Goal: Task Accomplishment & Management: Use online tool/utility

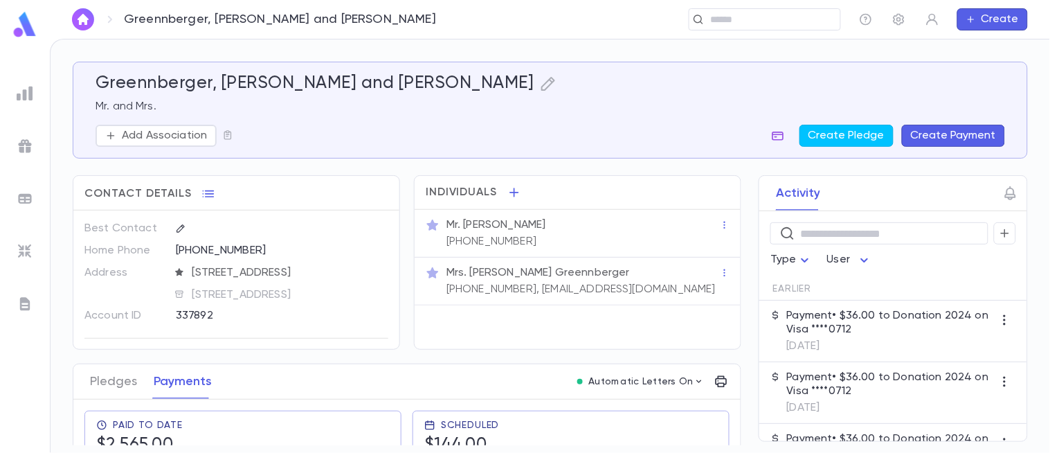
click at [784, 143] on button "button" at bounding box center [778, 136] width 22 height 22
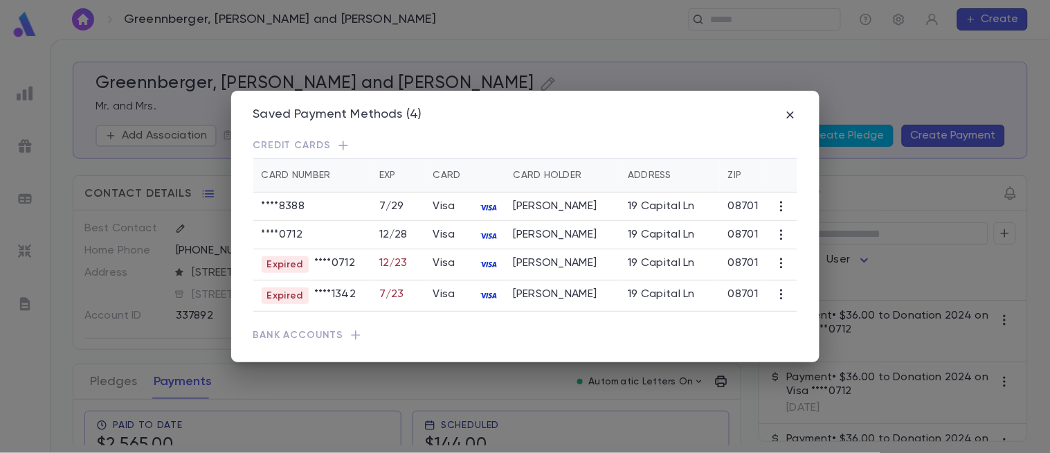
click at [775, 210] on icon "button" at bounding box center [782, 206] width 14 height 14
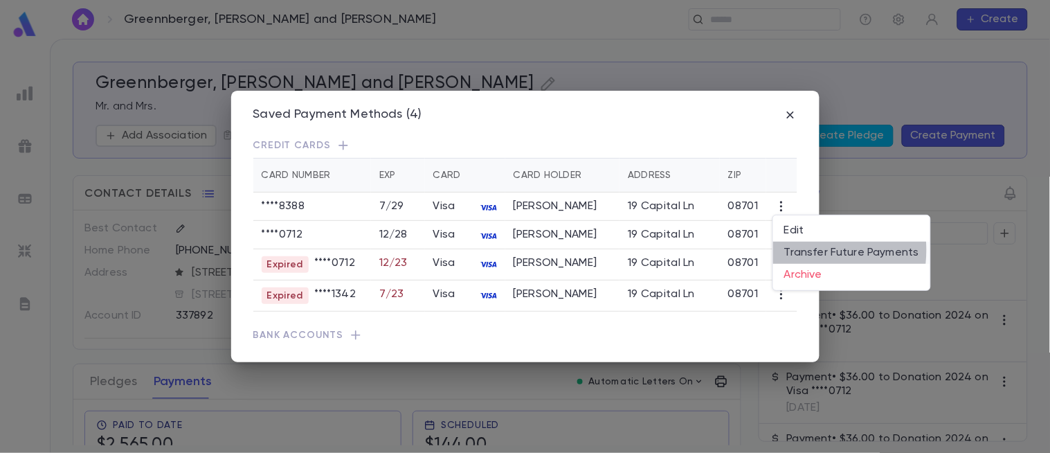
click at [793, 250] on li "Transfer Future Payments" at bounding box center [851, 253] width 157 height 22
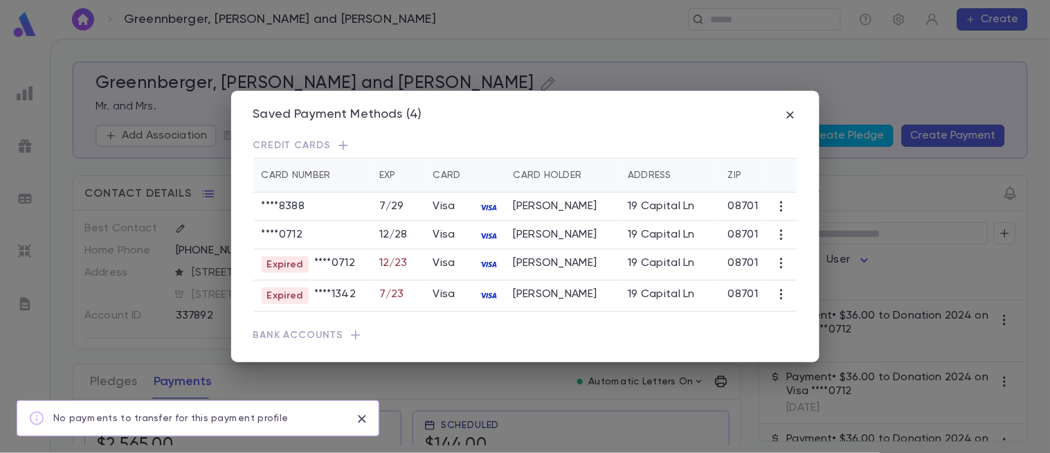
click at [362, 413] on icon "close" at bounding box center [361, 418] width 15 height 17
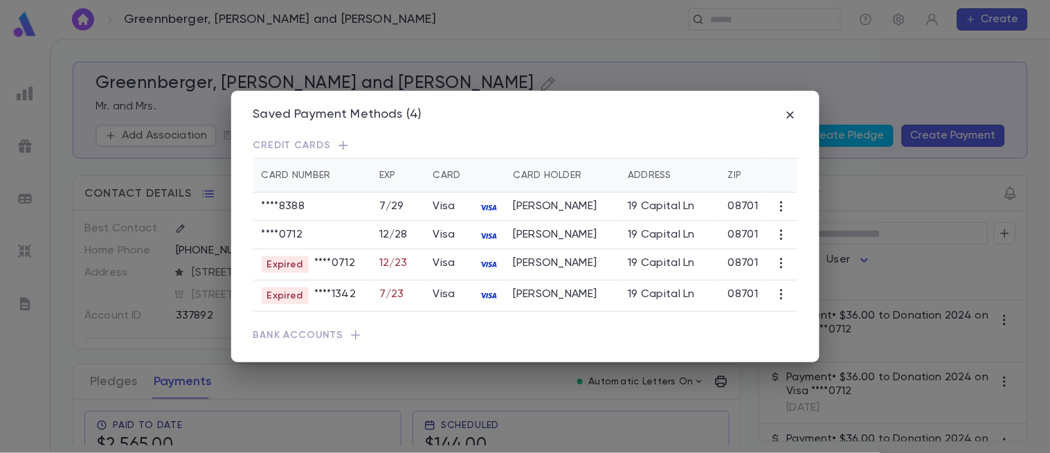
click at [781, 242] on icon "button" at bounding box center [782, 235] width 14 height 14
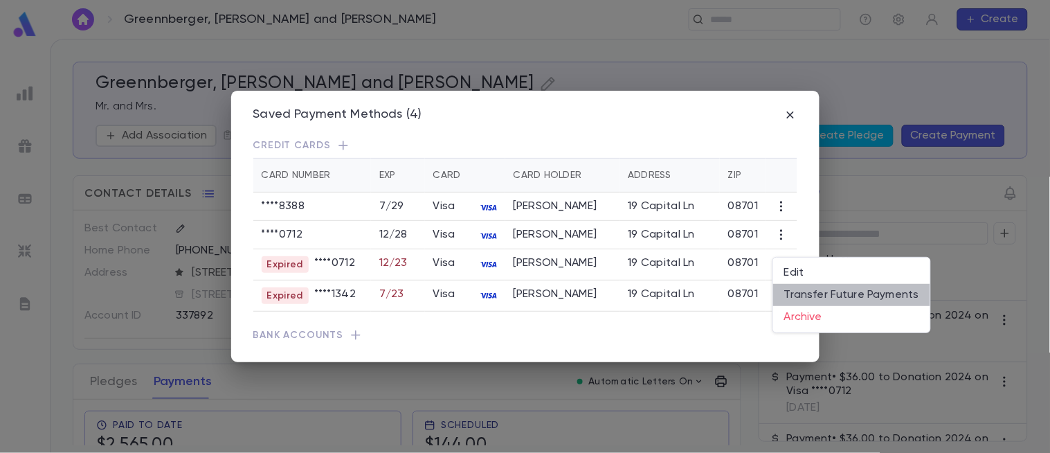
click at [861, 293] on li "Transfer Future Payments" at bounding box center [851, 295] width 157 height 22
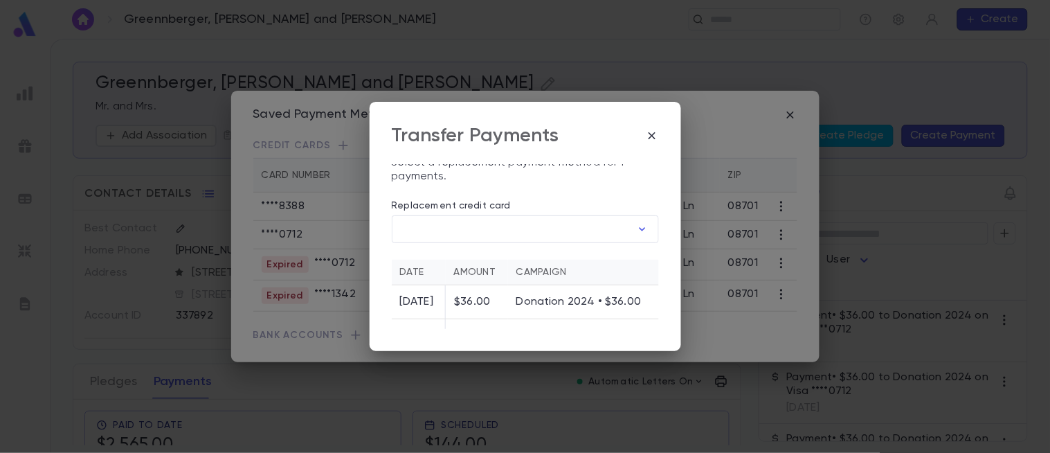
scroll to position [5, 0]
click at [635, 231] on icon "button" at bounding box center [642, 233] width 14 height 14
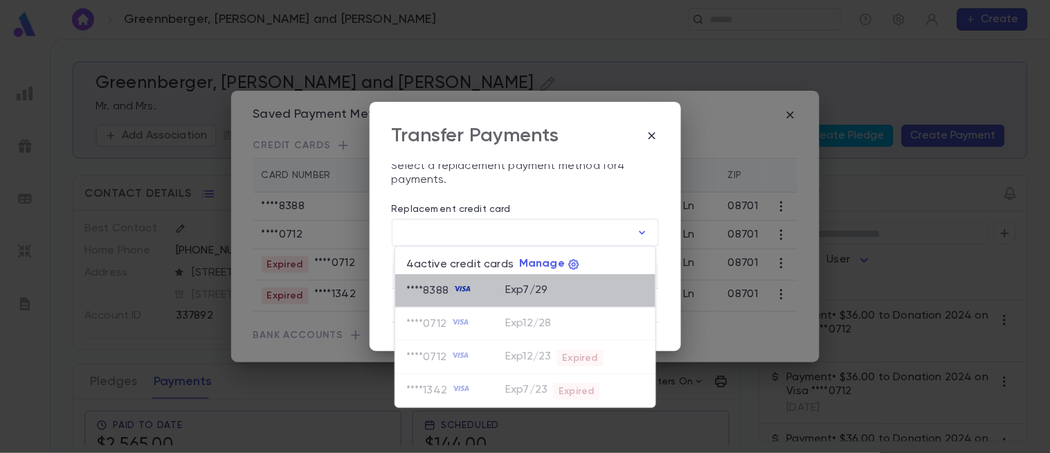
click at [460, 293] on icon at bounding box center [462, 288] width 17 height 17
type input "********"
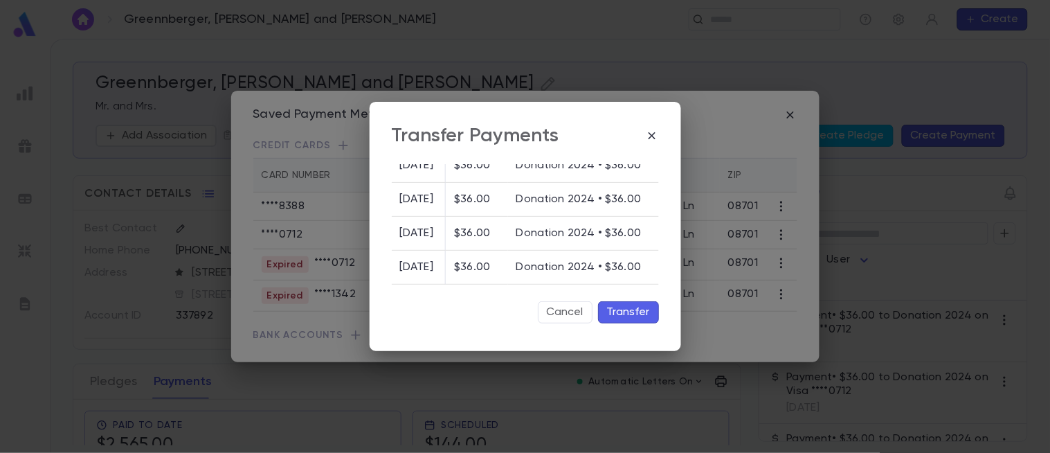
scroll to position [199, 0]
click at [617, 313] on button "Transfer" at bounding box center [628, 312] width 61 height 22
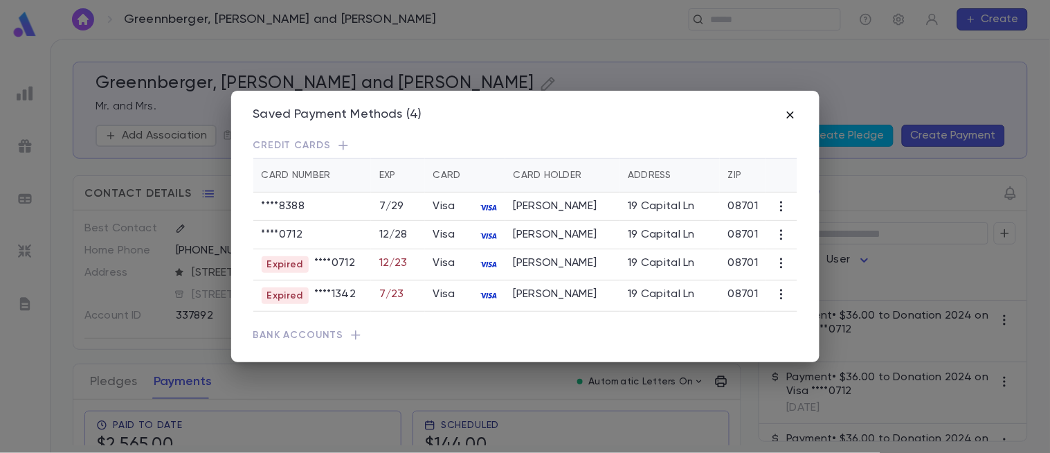
click at [787, 111] on icon "button" at bounding box center [789, 114] width 7 height 7
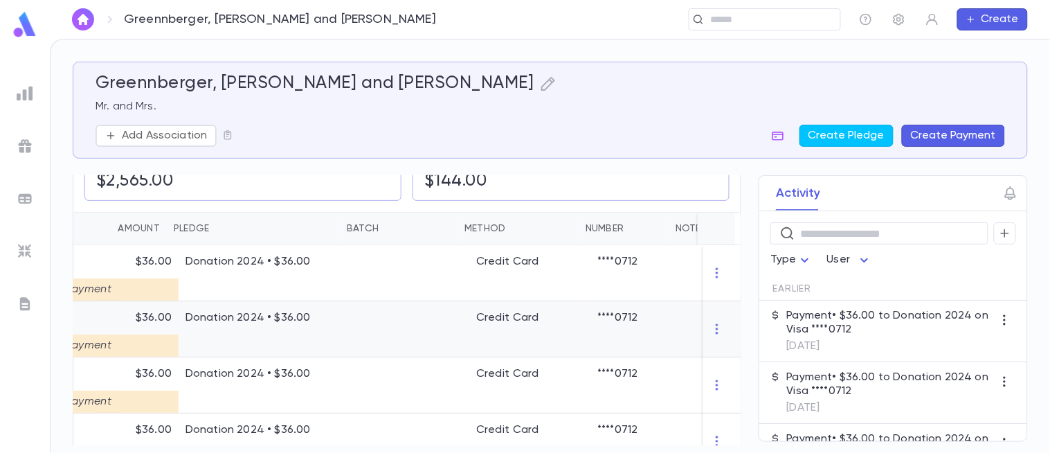
scroll to position [0, 83]
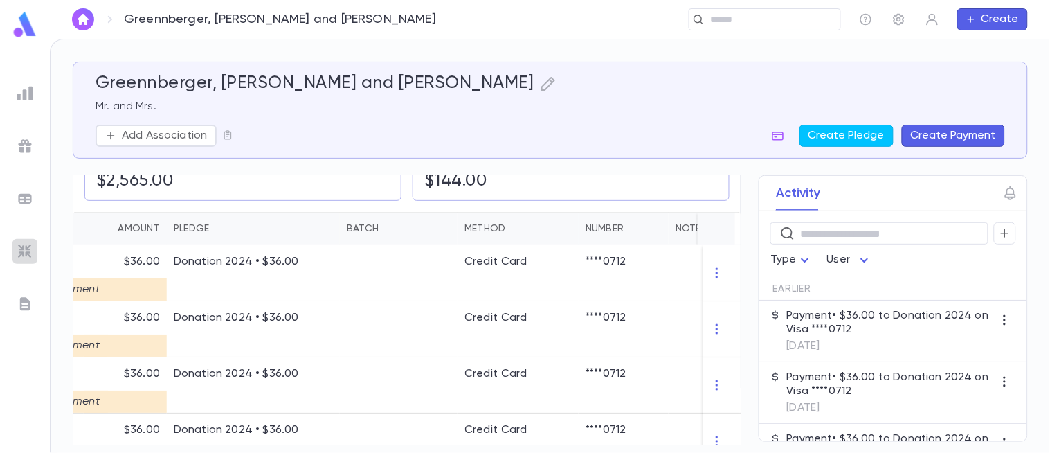
click at [24, 243] on img at bounding box center [25, 251] width 17 height 17
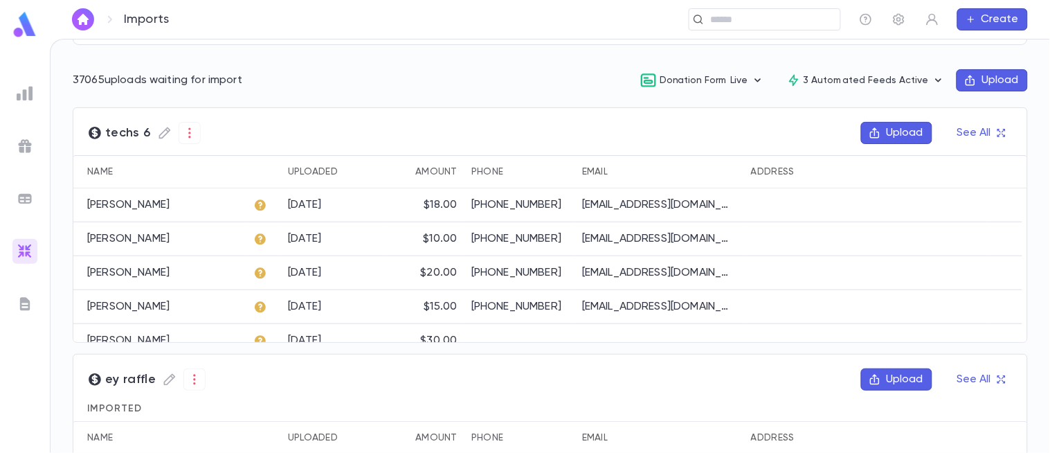
scroll to position [195, 0]
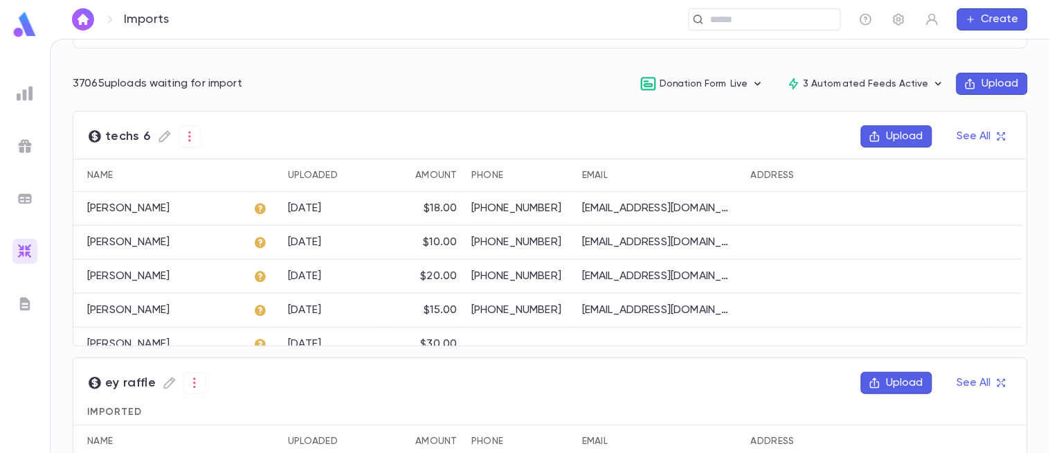
click at [209, 206] on div "Katz, Chava" at bounding box center [159, 209] width 173 height 34
click at [120, 210] on p "Katz, Chava" at bounding box center [128, 208] width 82 height 14
click at [190, 137] on icon "button" at bounding box center [190, 136] width 14 height 14
click at [119, 132] on div at bounding box center [525, 226] width 1050 height 453
click at [634, 220] on div "chanamax@gmail.com" at bounding box center [659, 209] width 169 height 34
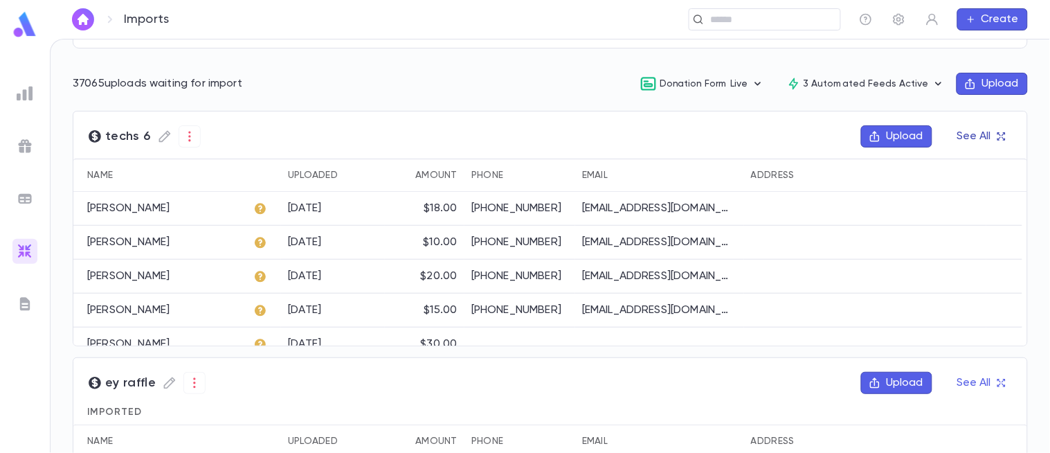
click at [976, 140] on button "See All" at bounding box center [981, 136] width 64 height 22
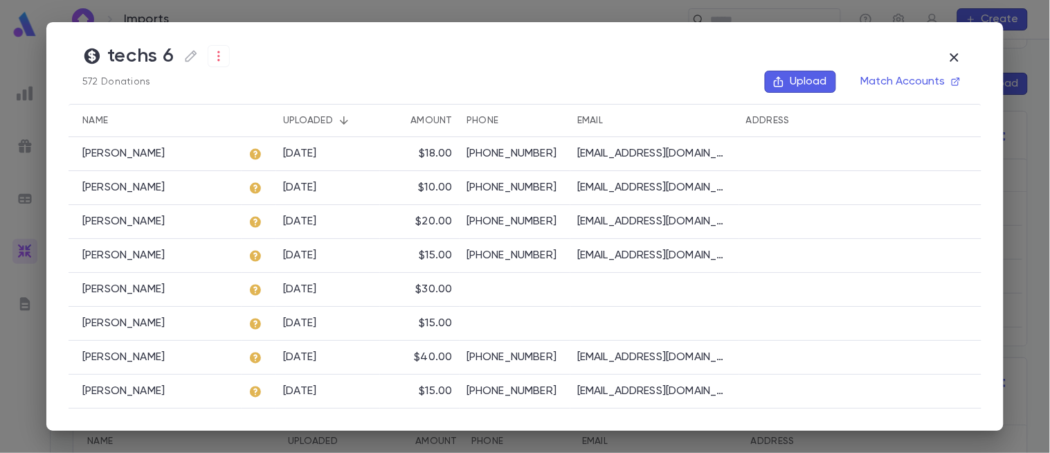
click at [220, 140] on div "Katz, Chava" at bounding box center [155, 154] width 173 height 34
click at [946, 82] on button "Match Accounts" at bounding box center [910, 82] width 115 height 22
click at [959, 57] on icon "button" at bounding box center [954, 57] width 17 height 17
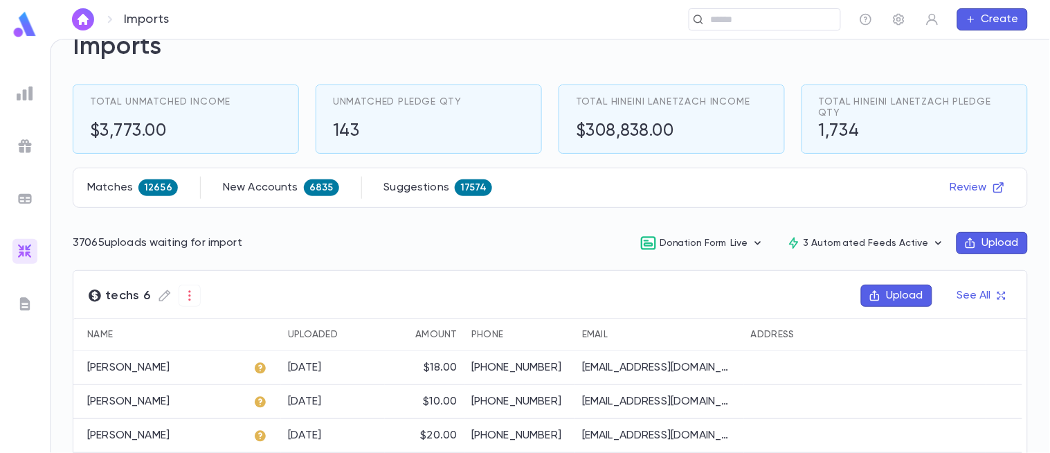
scroll to position [0, 0]
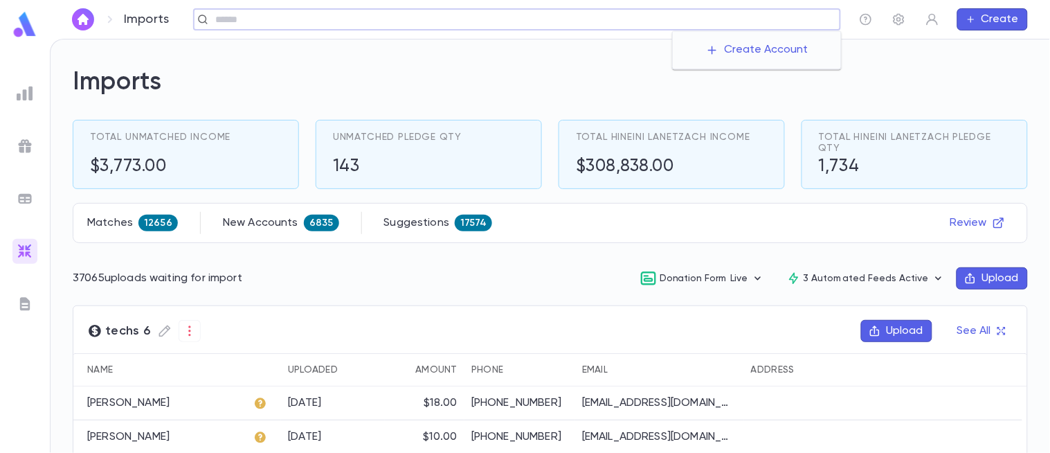
click at [716, 24] on input "text" at bounding box center [523, 19] width 624 height 13
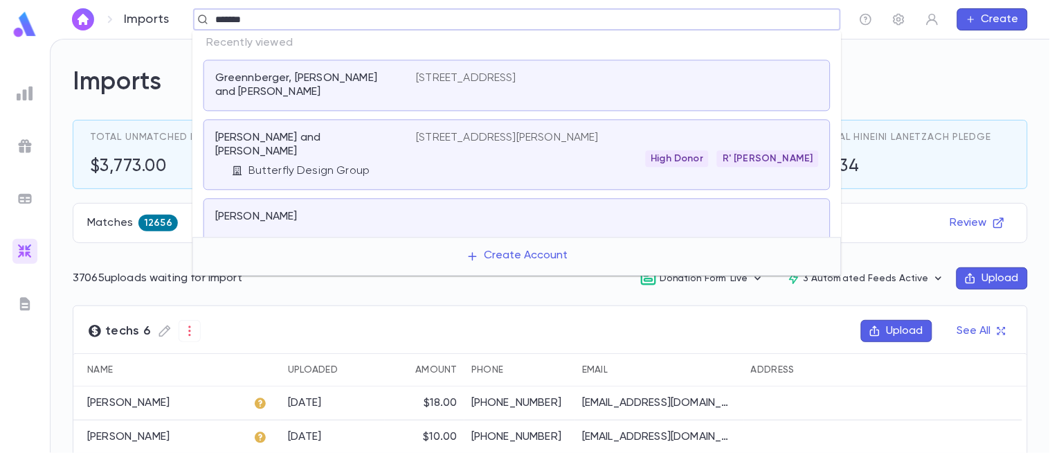
type input "*******"
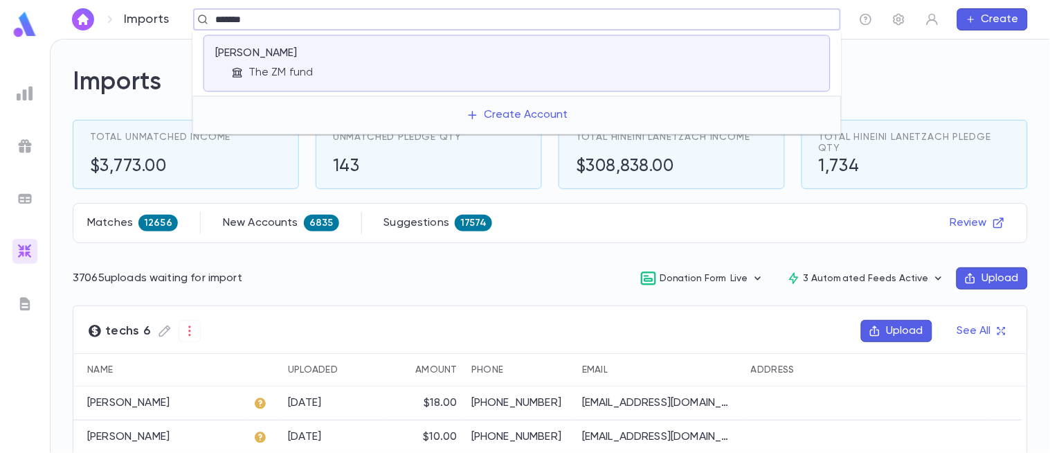
drag, startPoint x: 440, startPoint y: 60, endPoint x: 350, endPoint y: 72, distance: 90.1
click at [350, 72] on div "The ZM fund" at bounding box center [324, 73] width 185 height 14
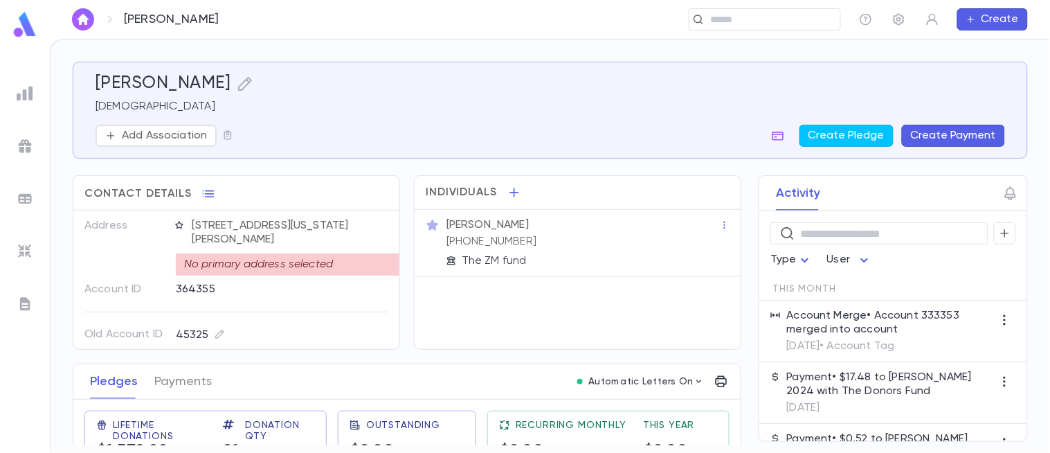
scroll to position [47, 1]
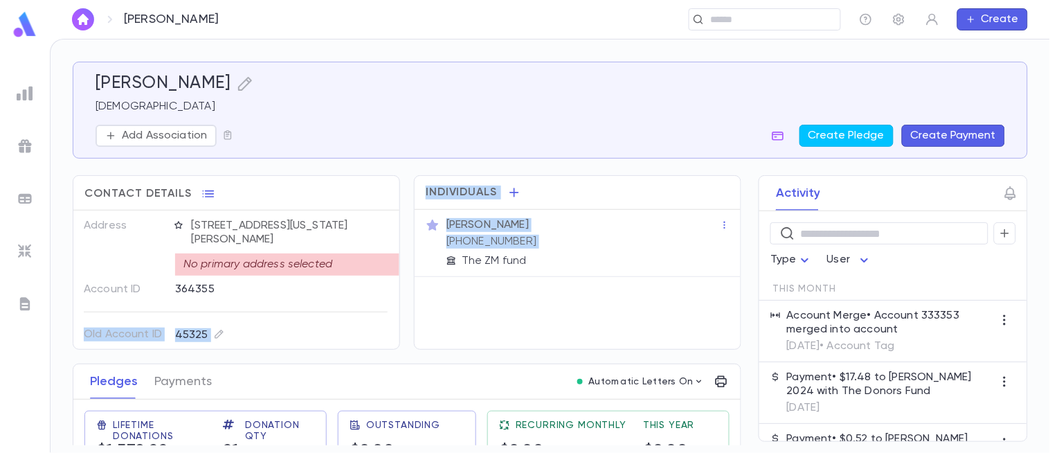
drag, startPoint x: 332, startPoint y: 293, endPoint x: 403, endPoint y: 340, distance: 84.5
click at [403, 340] on div "Contact Details Best Contact Home Phone Address 14 Indiana Ave, Jackson NJ 0852…" at bounding box center [400, 255] width 683 height 188
click at [403, 340] on div "Individuals Rabbi Bentzion Zuckerman (347) 400-3231 The ZM fund" at bounding box center [570, 255] width 341 height 188
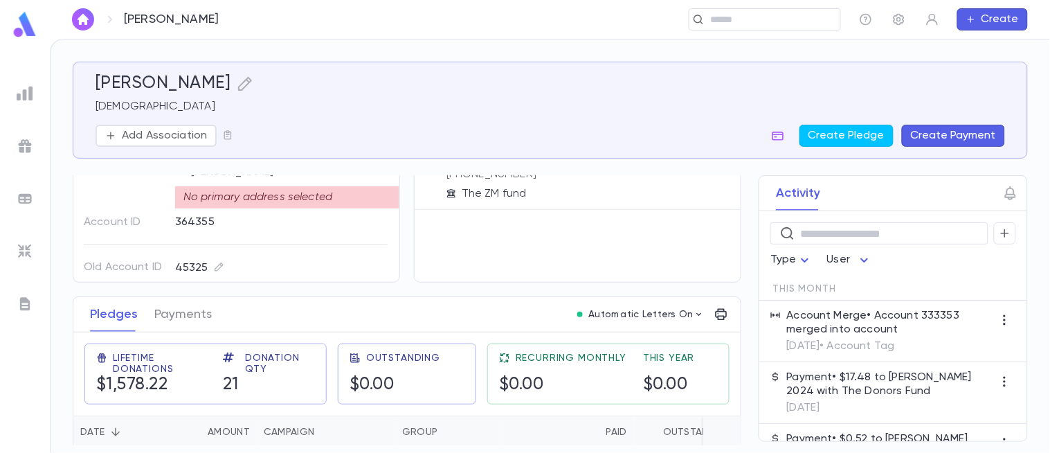
scroll to position [66, 0]
click at [191, 314] on button "Payments" at bounding box center [182, 315] width 57 height 35
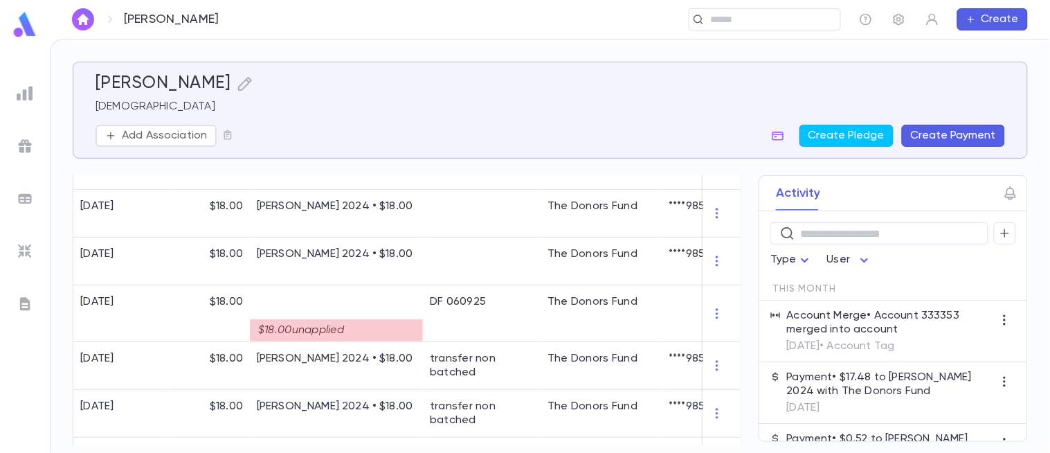
scroll to position [495, 0]
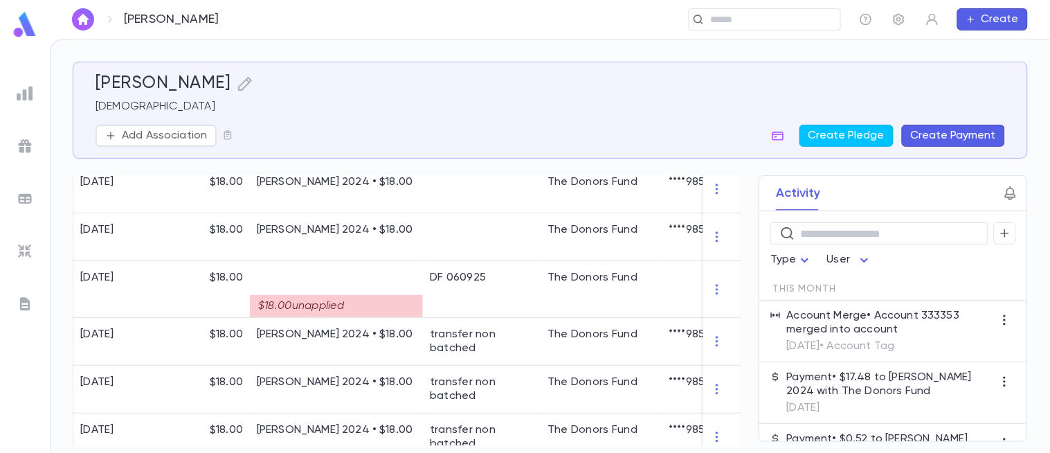
click at [1009, 197] on icon "button" at bounding box center [1010, 193] width 11 height 14
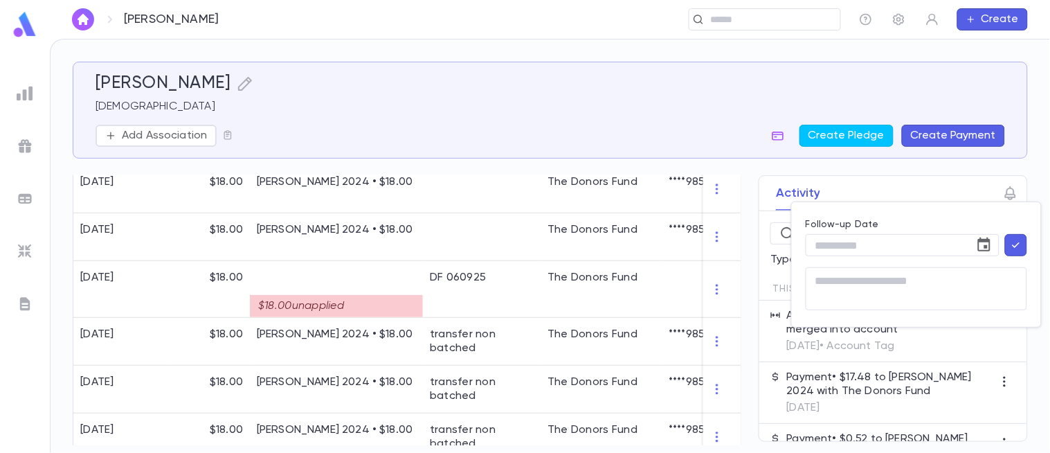
click at [939, 192] on div at bounding box center [525, 226] width 1050 height 453
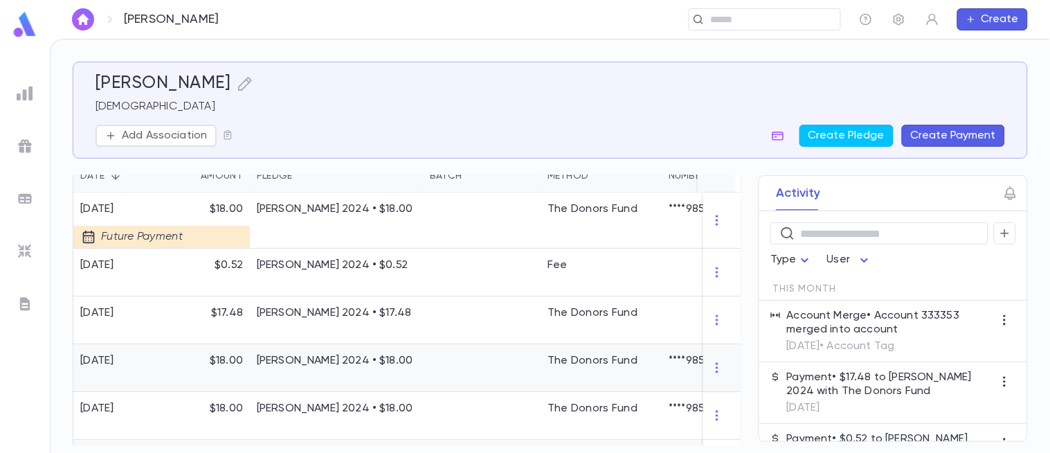
scroll to position [314, 0]
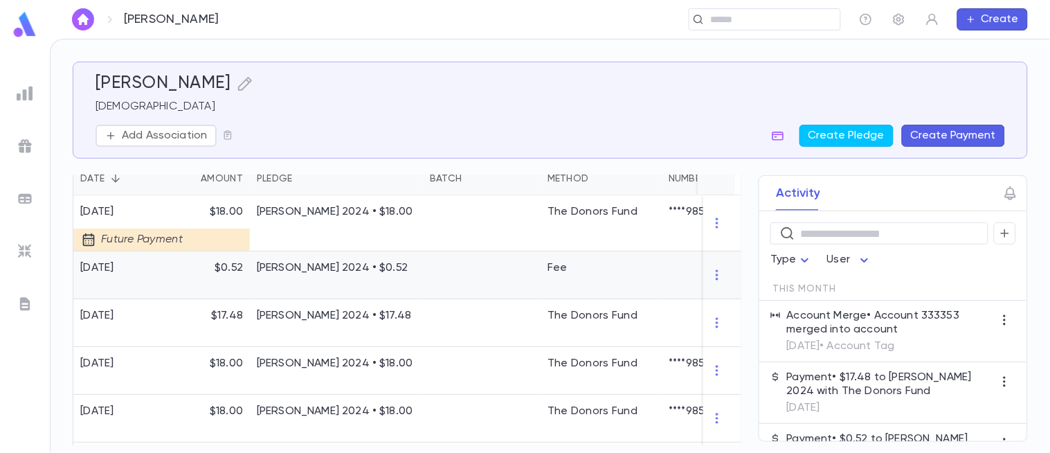
click at [472, 268] on div at bounding box center [482, 275] width 118 height 48
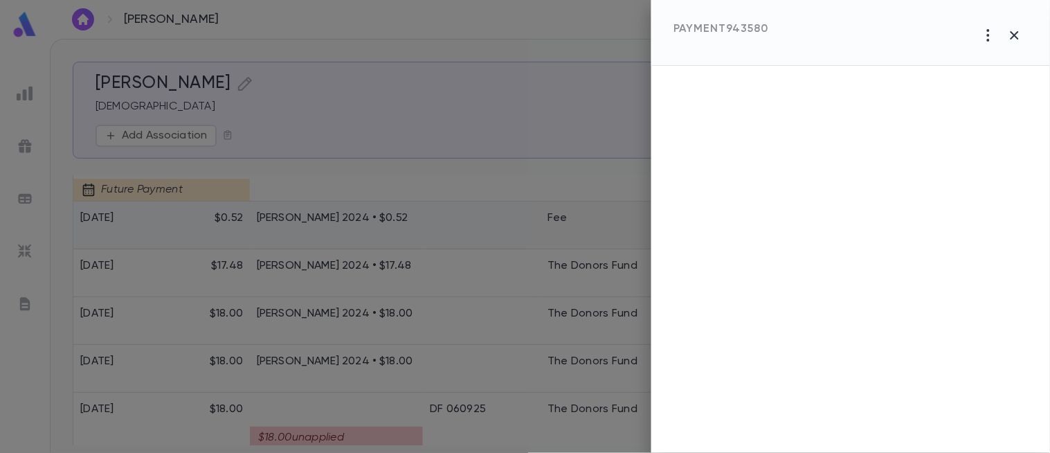
scroll to position [365, 0]
click at [1013, 32] on icon "button" at bounding box center [1014, 35] width 17 height 17
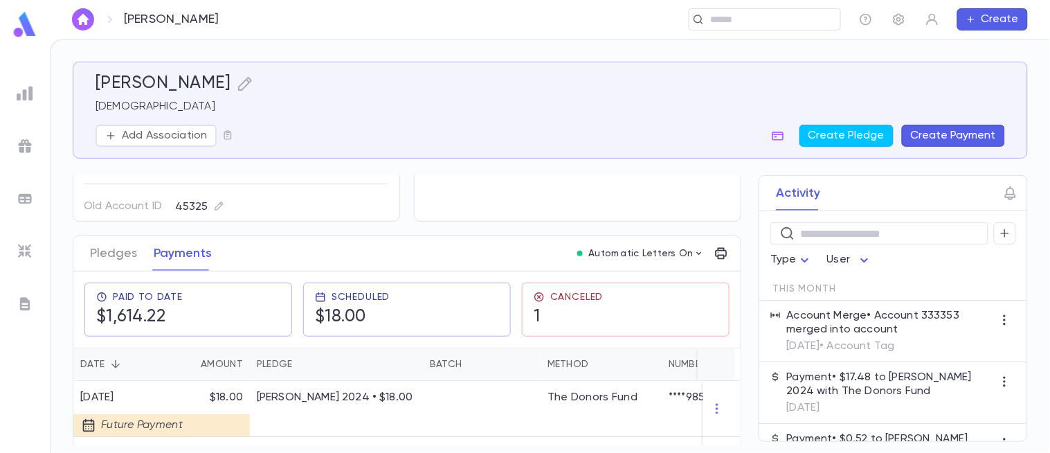
scroll to position [133, 0]
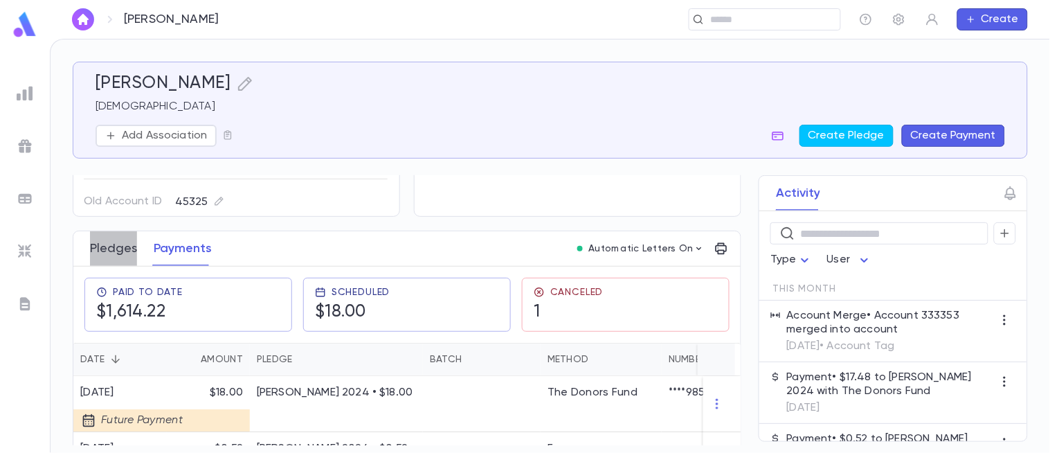
click at [125, 254] on button "Pledges" at bounding box center [113, 248] width 47 height 35
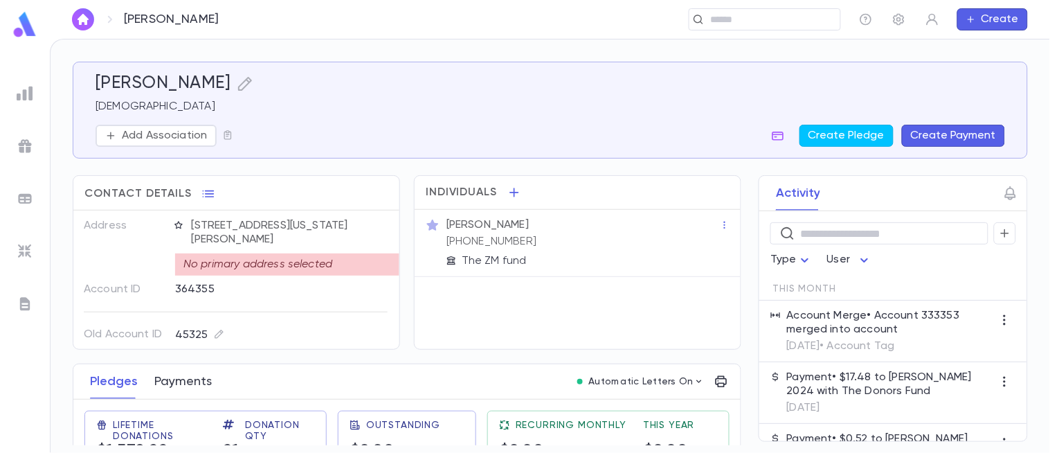
click at [197, 385] on button "Payments" at bounding box center [182, 381] width 57 height 35
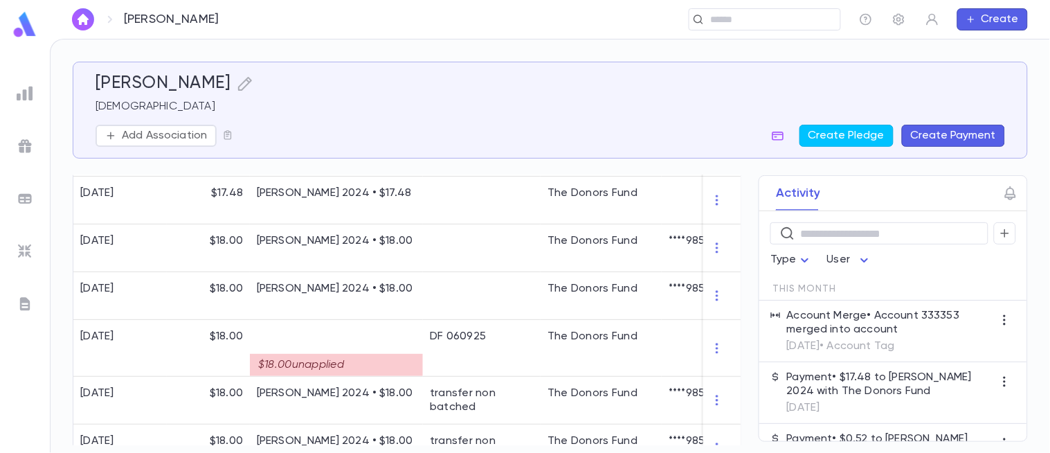
scroll to position [442, 0]
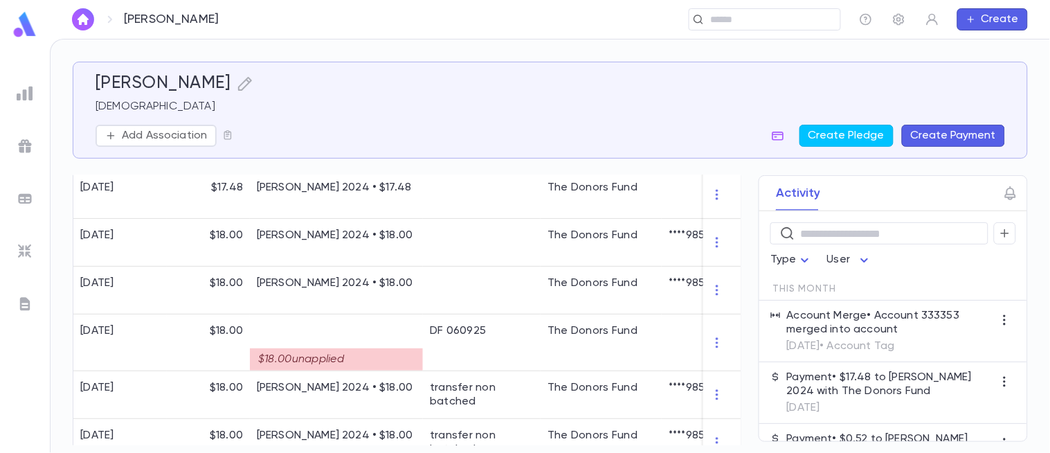
click at [18, 95] on img at bounding box center [25, 93] width 17 height 17
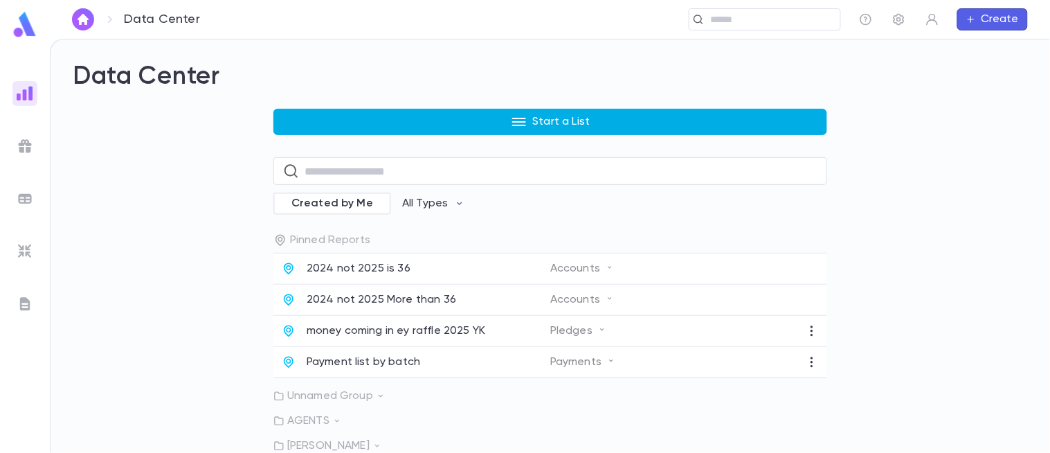
click at [462, 114] on button "Start a List" at bounding box center [550, 122] width 554 height 26
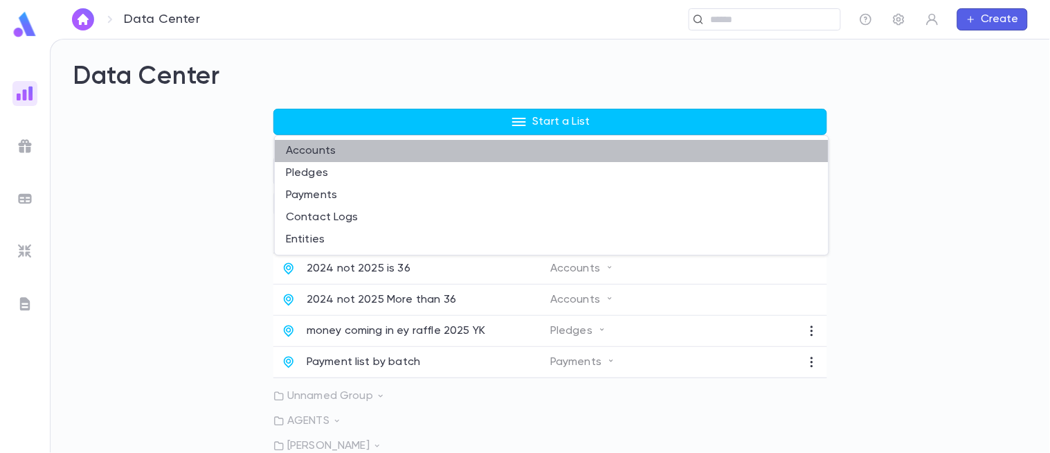
click at [362, 150] on li "Accounts" at bounding box center [552, 151] width 554 height 22
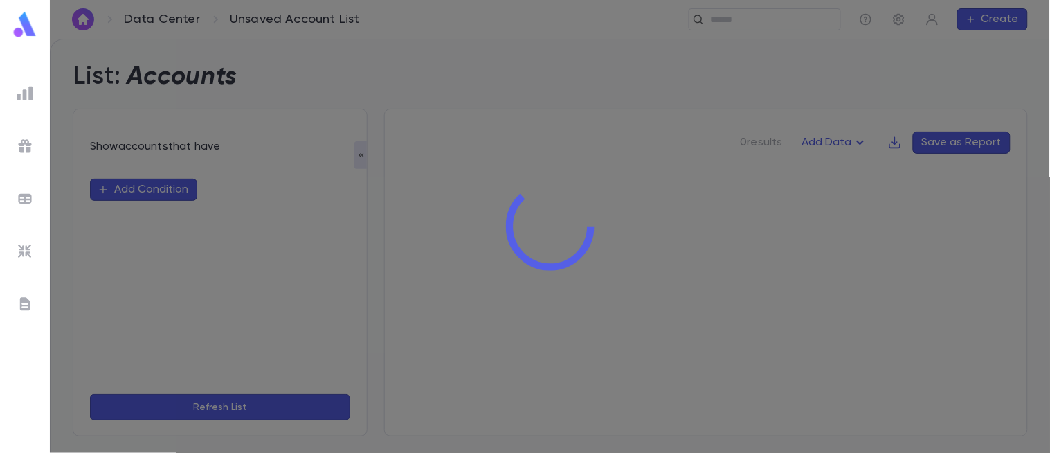
click at [150, 183] on div at bounding box center [550, 226] width 1000 height 453
click at [163, 191] on div at bounding box center [550, 226] width 1000 height 453
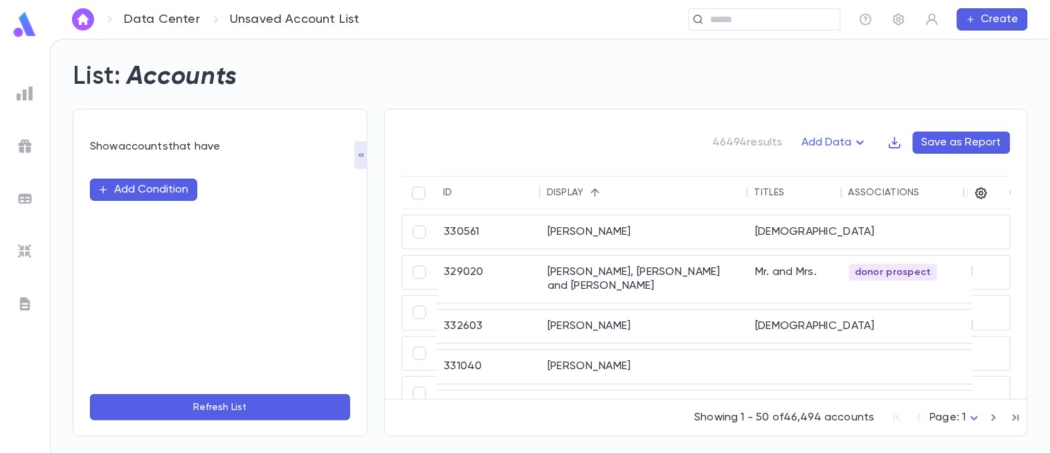
click at [132, 176] on div "Add Condition" at bounding box center [220, 272] width 260 height 221
click at [136, 184] on button "Add Condition" at bounding box center [143, 190] width 107 height 22
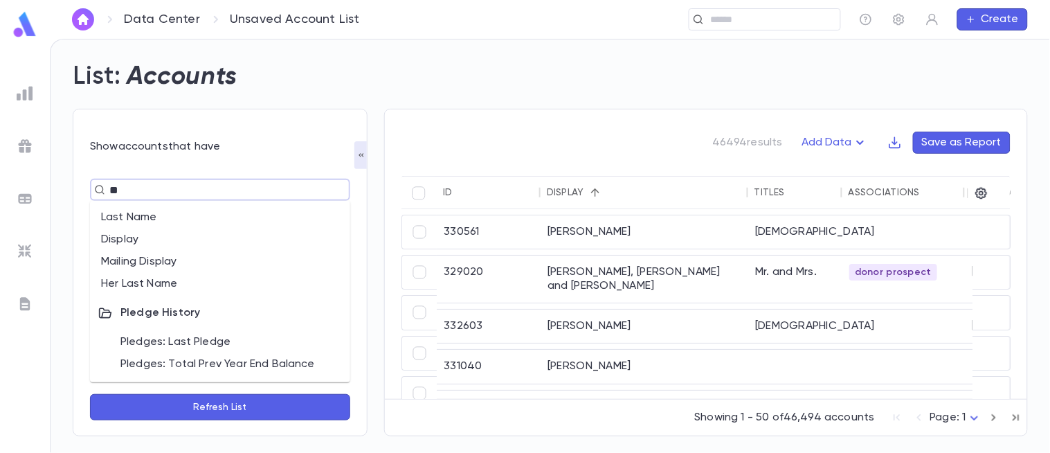
type input "***"
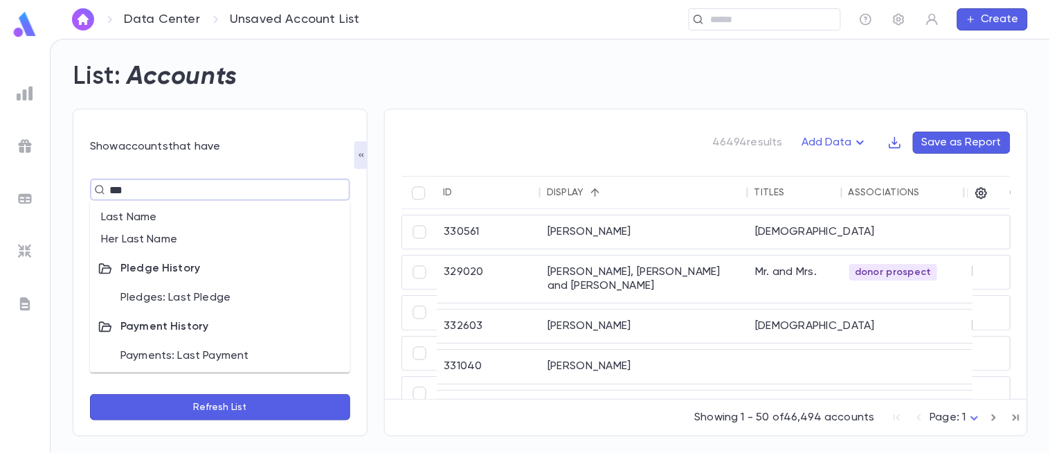
click at [226, 353] on li "Payments: Last Payment" at bounding box center [220, 356] width 260 height 22
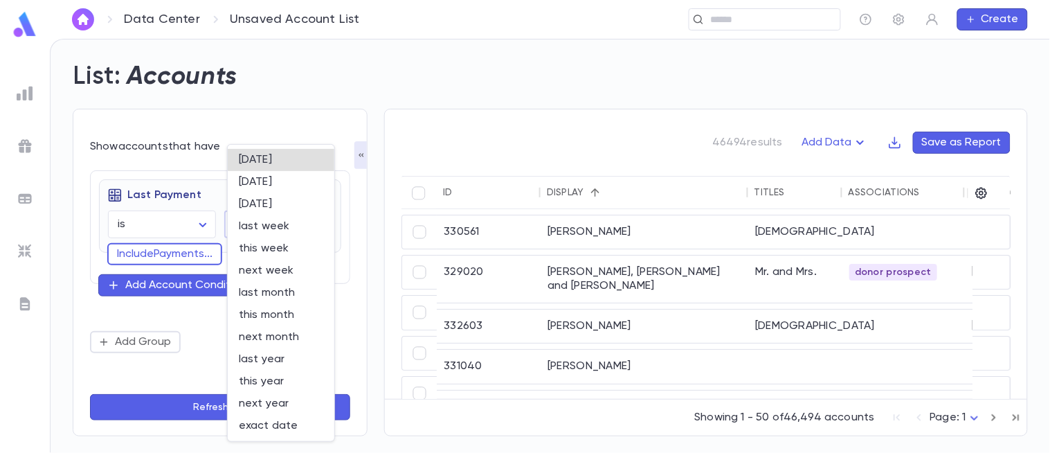
click at [299, 222] on body "Data Center Unsaved Account List ​ Create List: Accounts Show accounts that hav…" at bounding box center [525, 246] width 1050 height 414
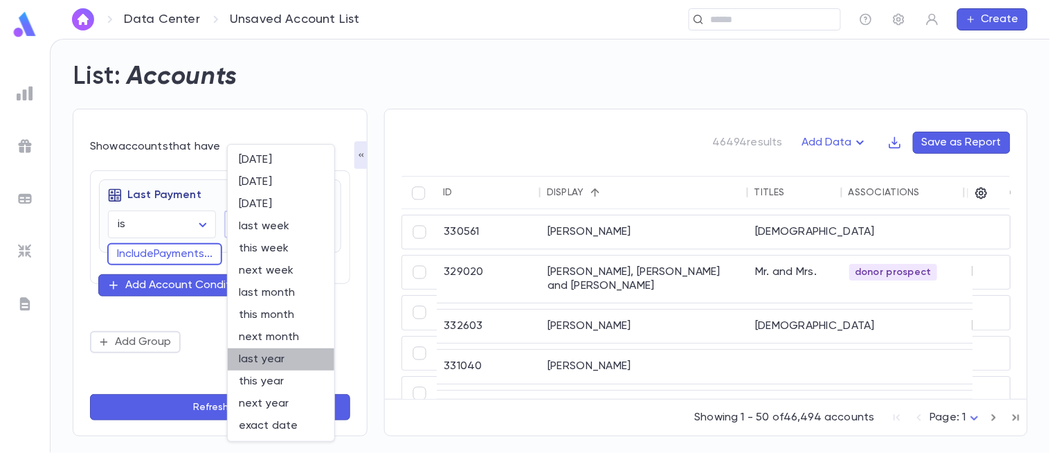
click at [289, 350] on li "last year" at bounding box center [281, 359] width 107 height 22
type input "********"
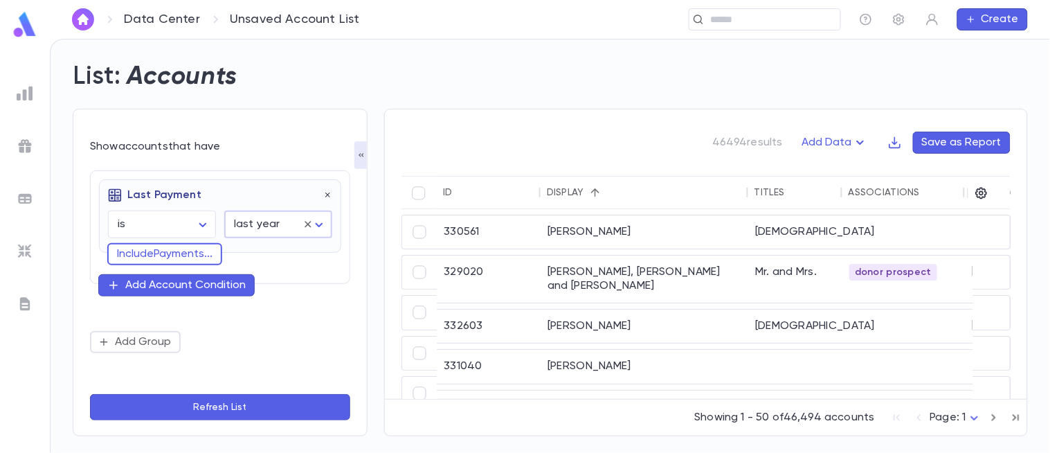
click at [268, 404] on button "Refresh List" at bounding box center [220, 407] width 260 height 26
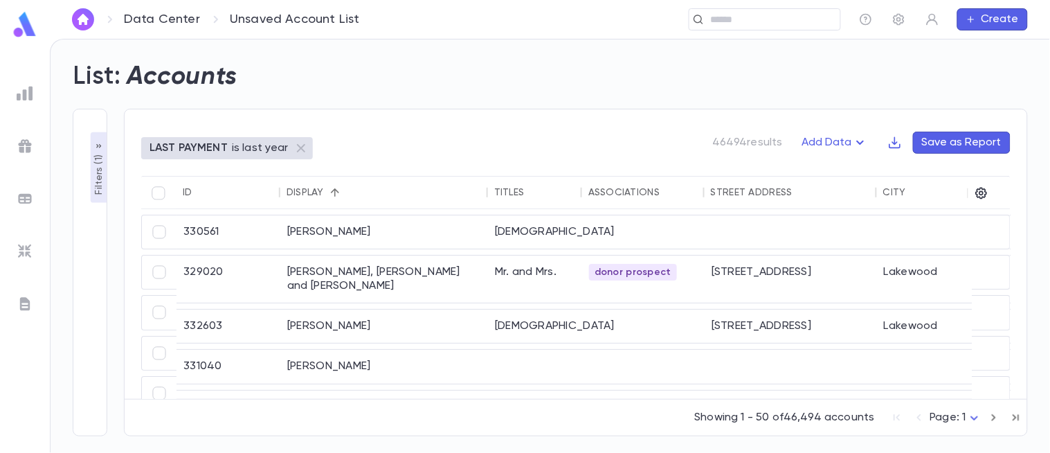
click at [312, 195] on div "Display" at bounding box center [305, 192] width 37 height 11
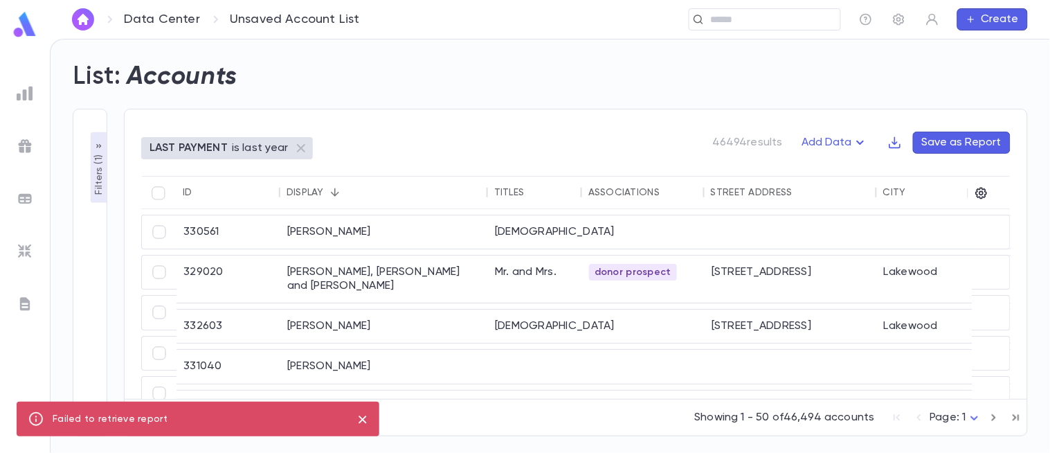
click at [97, 164] on p "Filters ( 1 )" at bounding box center [99, 173] width 14 height 43
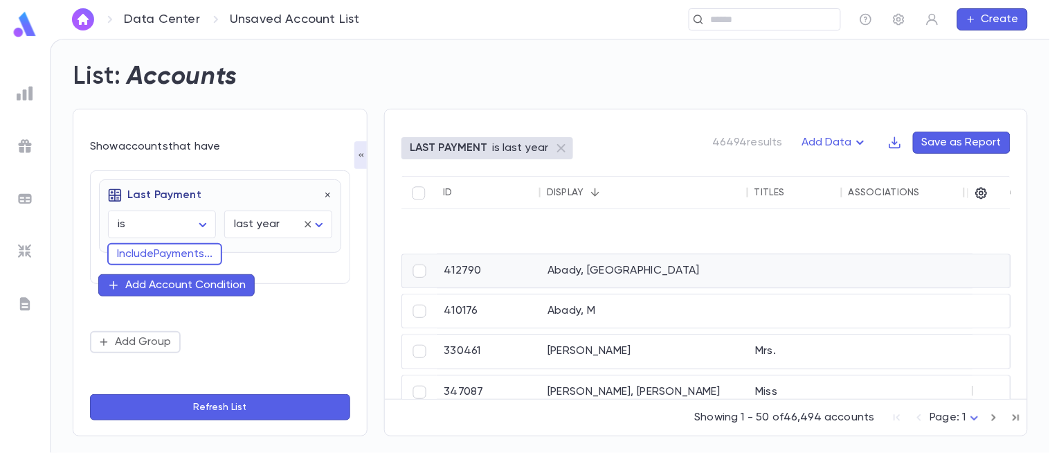
scroll to position [1705, 0]
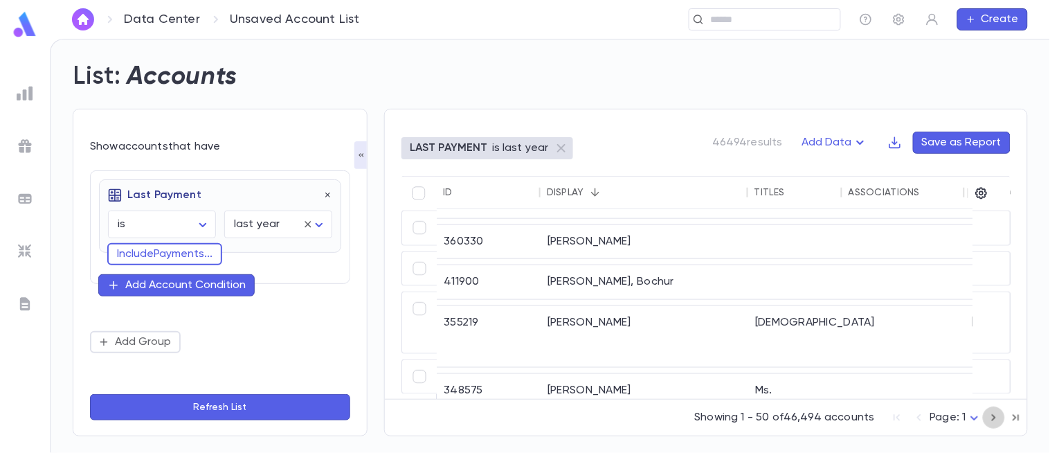
click at [998, 417] on icon "button" at bounding box center [993, 417] width 15 height 17
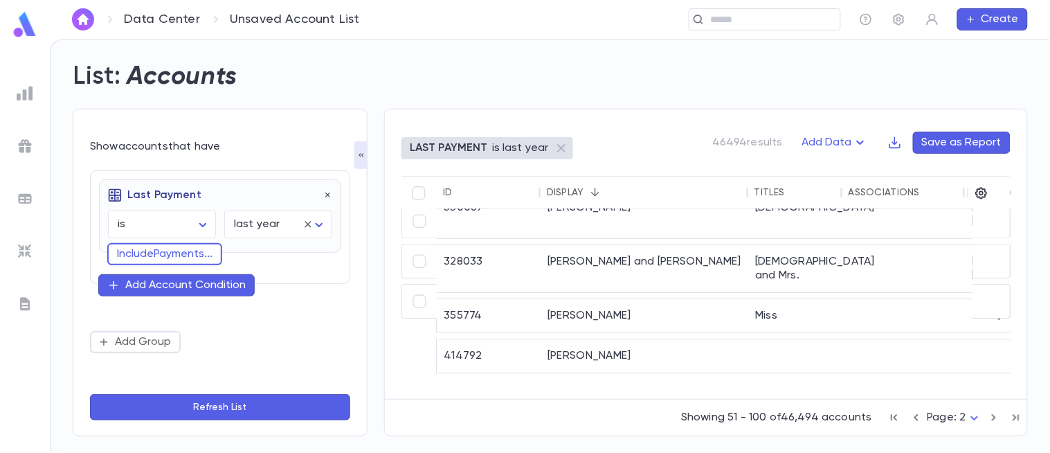
scroll to position [0, 0]
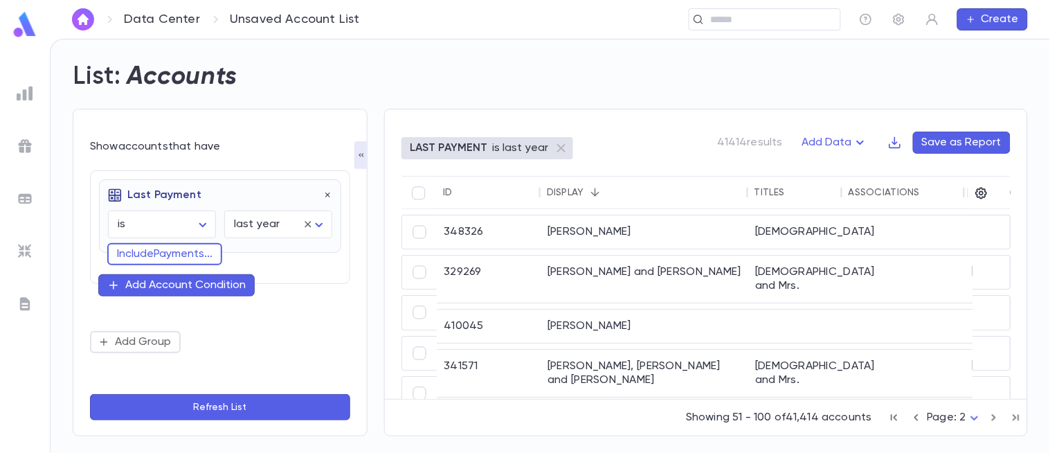
click at [572, 201] on div "Display" at bounding box center [644, 192] width 194 height 33
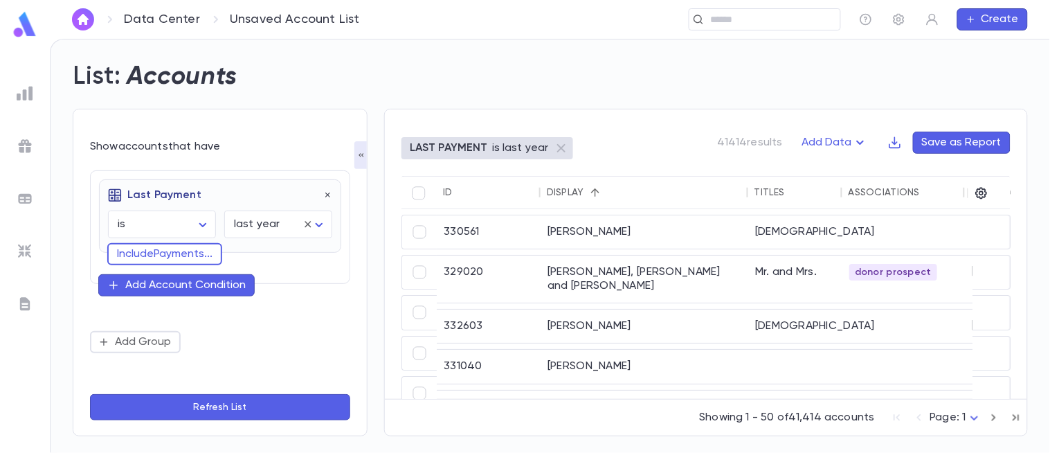
click at [205, 292] on div "Add Account Condition" at bounding box center [185, 285] width 120 height 14
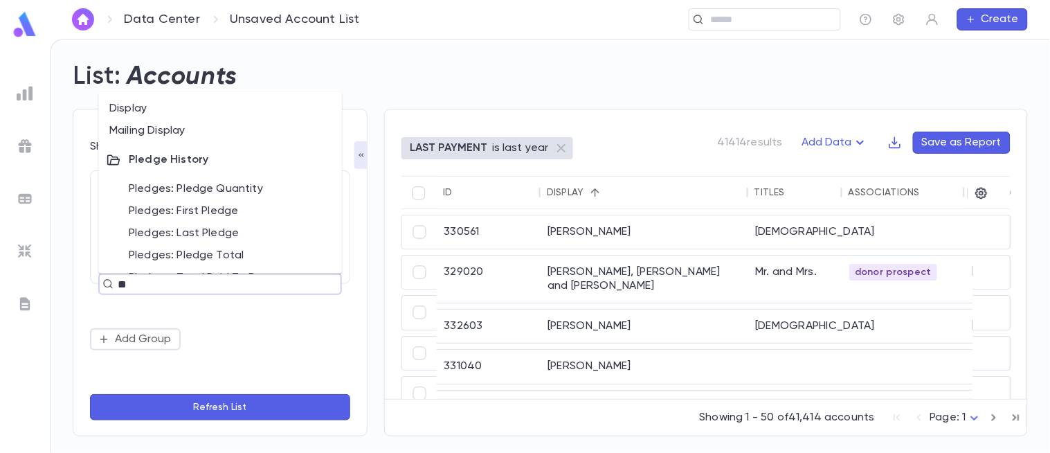
type input "*"
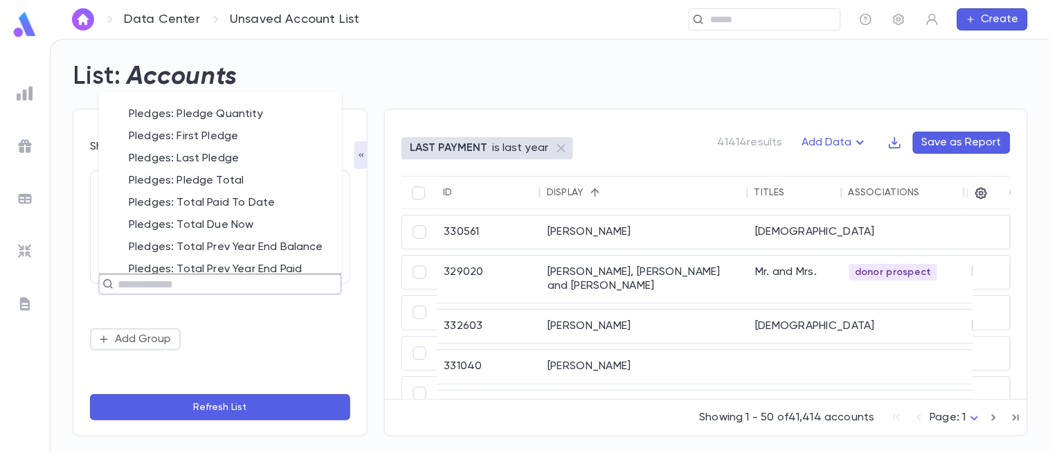
scroll to position [764, 0]
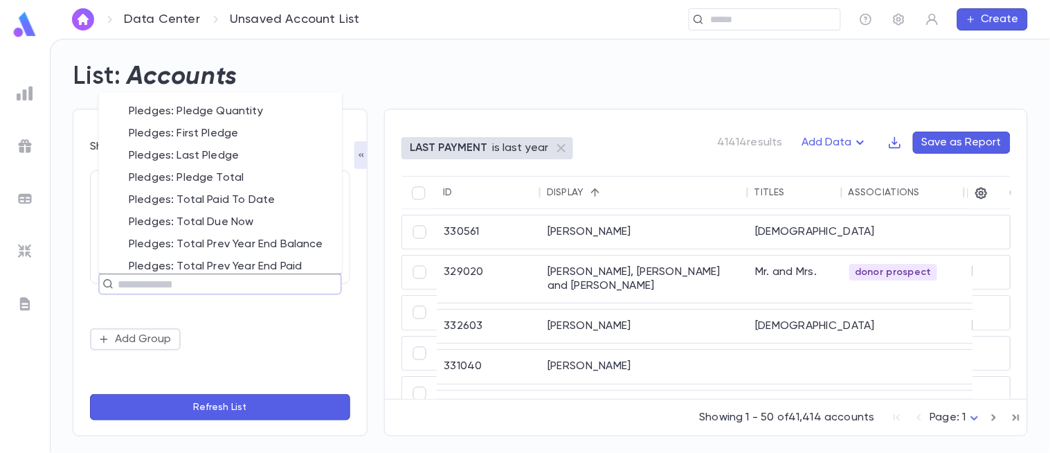
click at [233, 173] on li "Pledges: Pledge Total" at bounding box center [220, 179] width 244 height 22
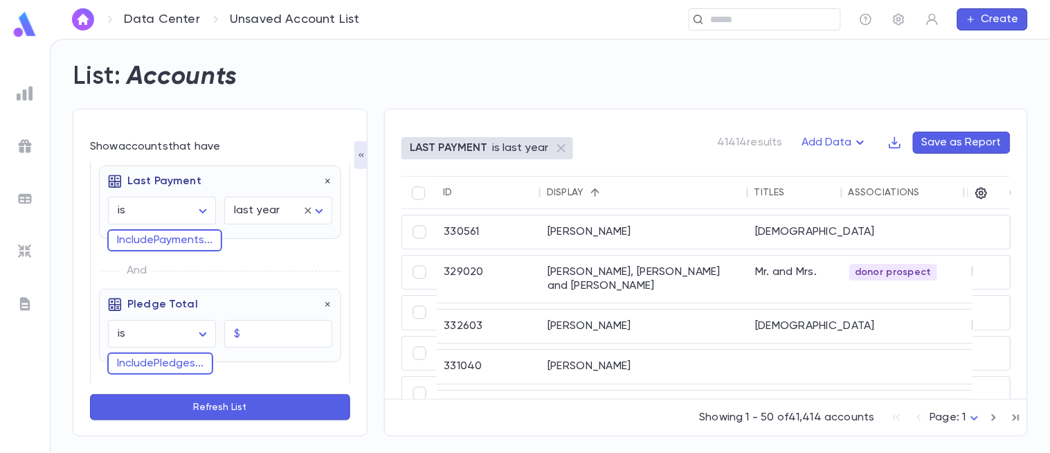
scroll to position [12, 0]
click at [273, 328] on input "text" at bounding box center [289, 335] width 87 height 27
click at [201, 333] on body "Data Center Unsaved Account List ​ Create List: Accounts Show accounts that hav…" at bounding box center [525, 246] width 1050 height 414
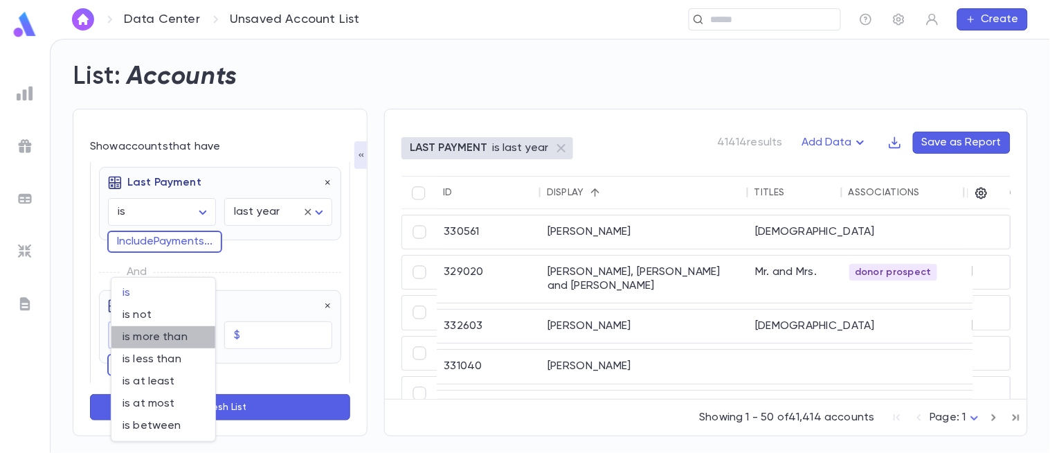
click at [181, 344] on li "is more than" at bounding box center [163, 337] width 104 height 22
type input "**********"
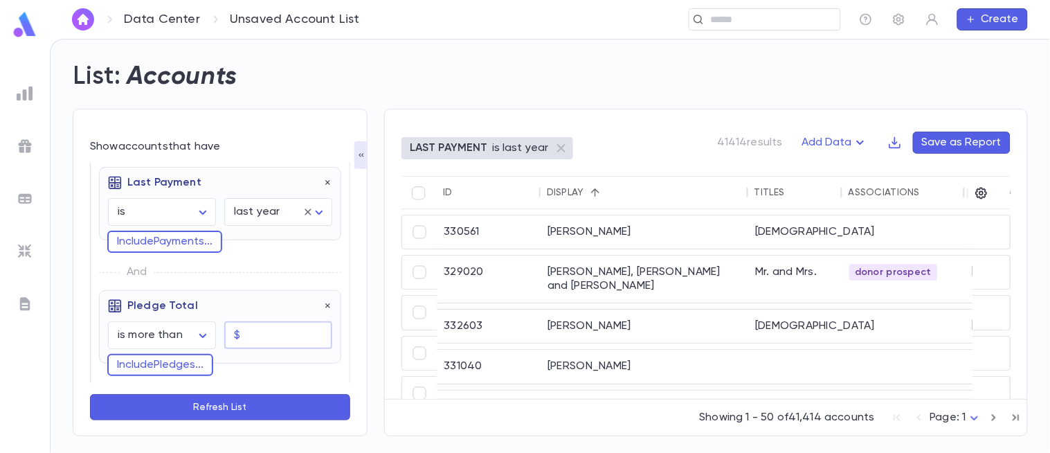
click at [284, 336] on input "text" at bounding box center [289, 335] width 87 height 27
type input "********"
click at [238, 415] on button "Refresh List" at bounding box center [220, 407] width 260 height 26
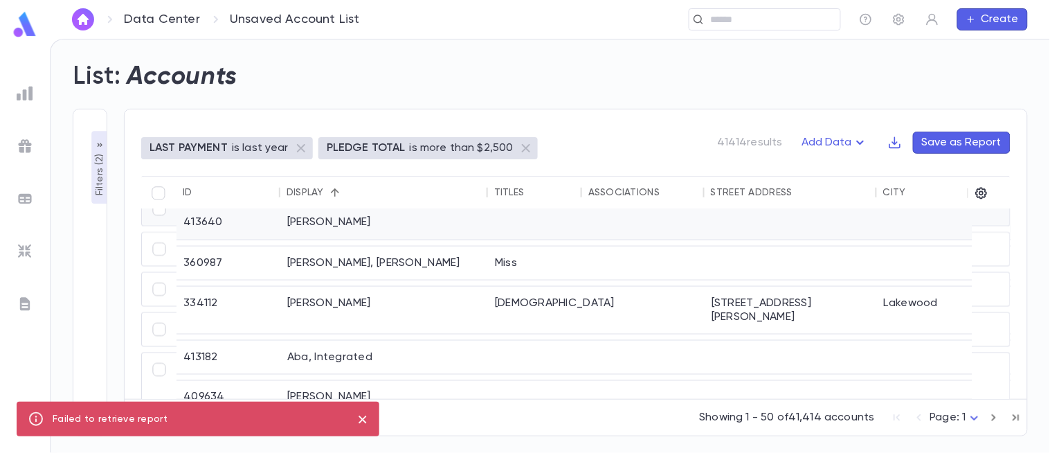
scroll to position [890, 0]
click at [98, 178] on p "Filters ( 2 )" at bounding box center [100, 173] width 14 height 45
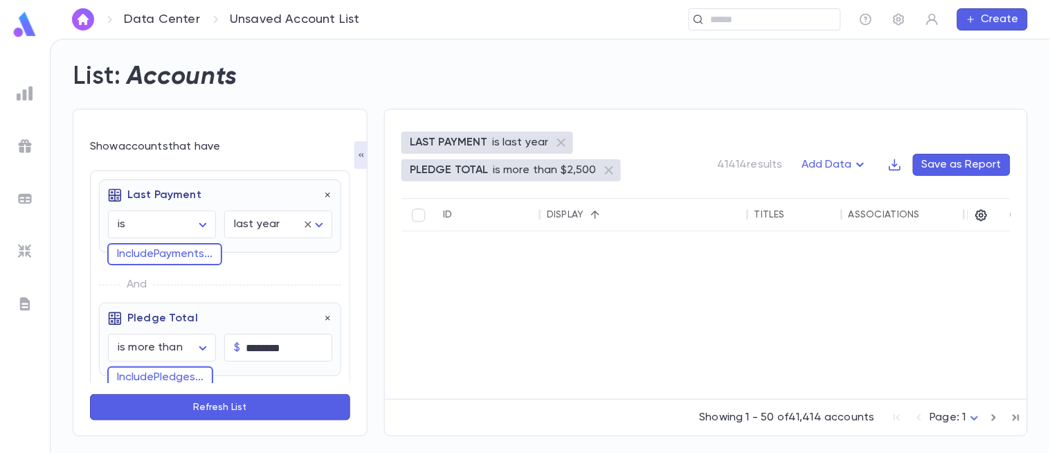
scroll to position [0, 0]
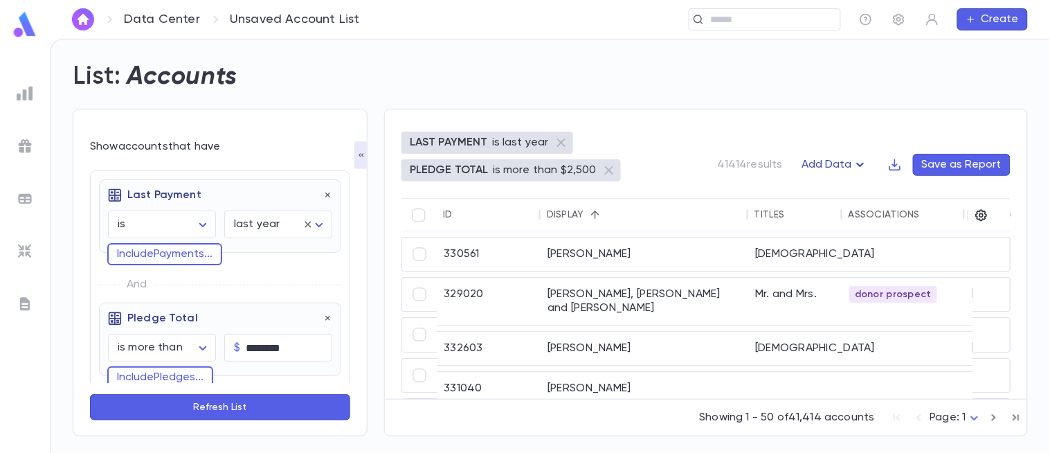
click at [838, 158] on button "Add Data" at bounding box center [835, 165] width 83 height 22
click at [789, 127] on div at bounding box center [525, 226] width 1050 height 453
click at [286, 413] on button "Refresh List" at bounding box center [220, 407] width 260 height 26
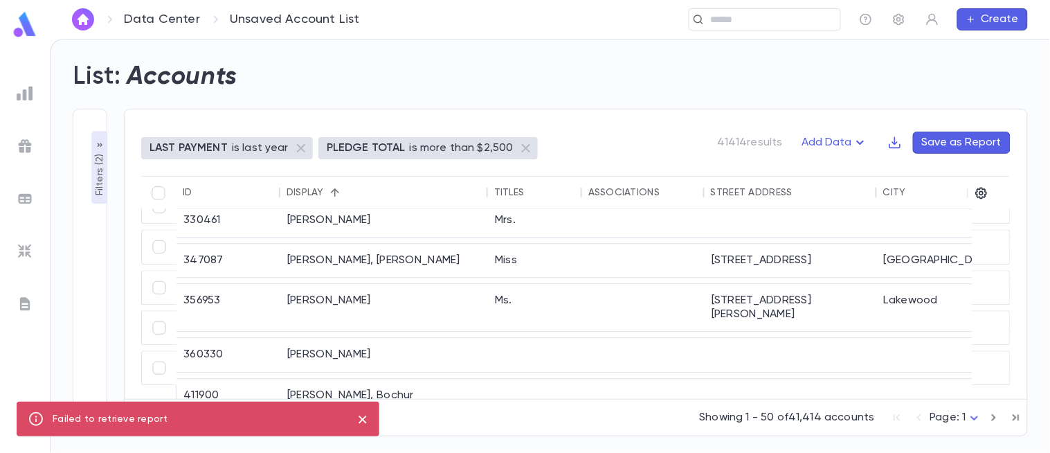
scroll to position [1705, 0]
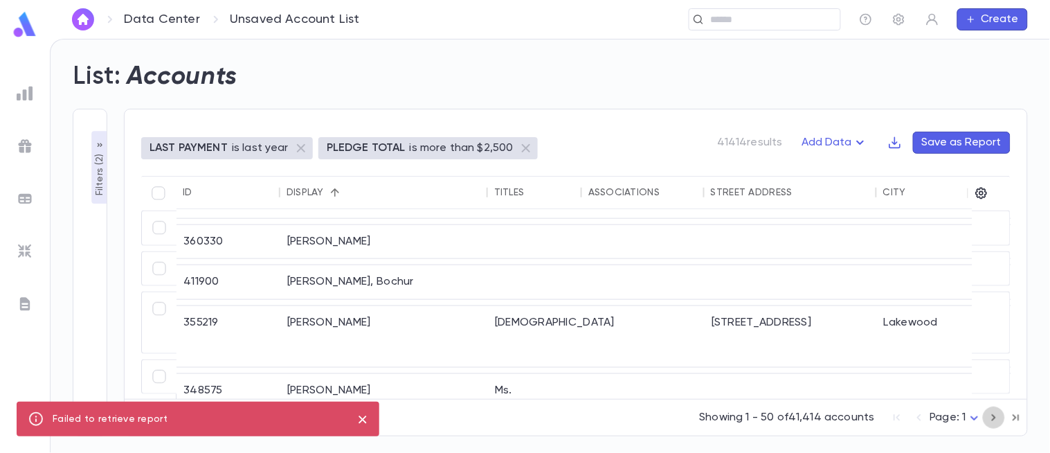
click at [992, 423] on icon "button" at bounding box center [993, 417] width 15 height 17
click at [100, 179] on p "Filters ( 2 )" at bounding box center [100, 173] width 14 height 45
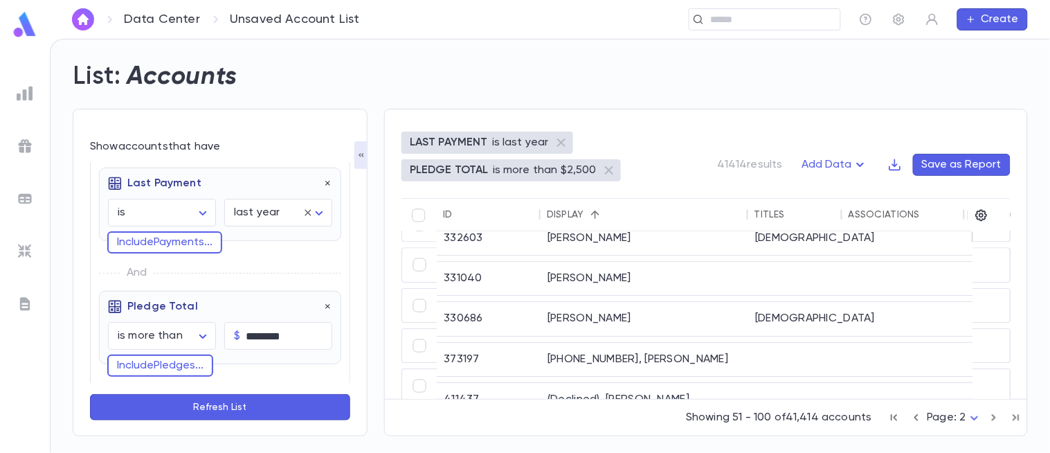
scroll to position [0, 0]
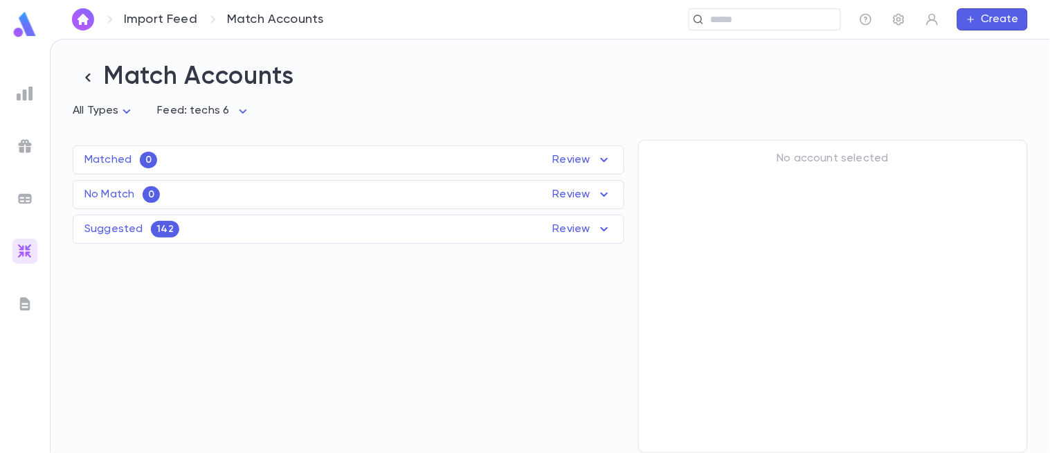
drag, startPoint x: 174, startPoint y: 239, endPoint x: 575, endPoint y: 228, distance: 400.9
click at [575, 228] on p "Review" at bounding box center [583, 229] width 60 height 17
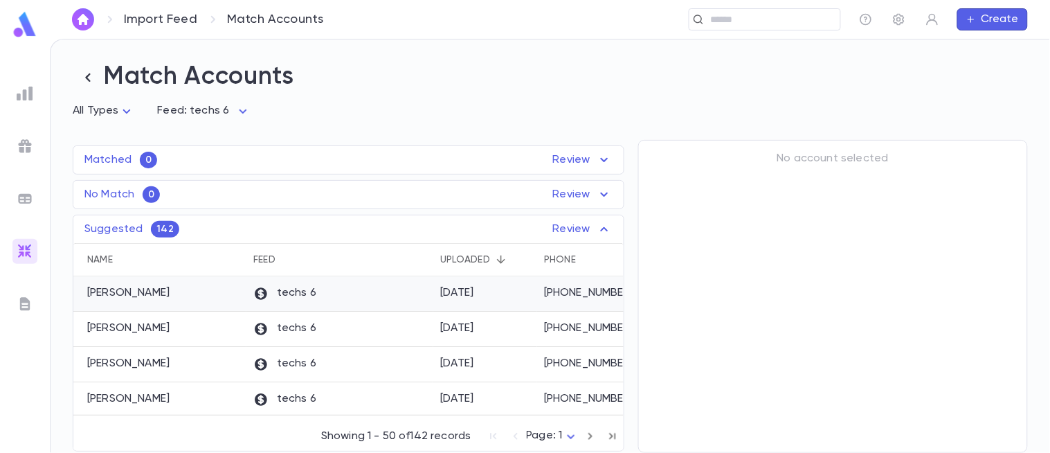
click at [342, 293] on div "techs 6" at bounding box center [339, 293] width 187 height 35
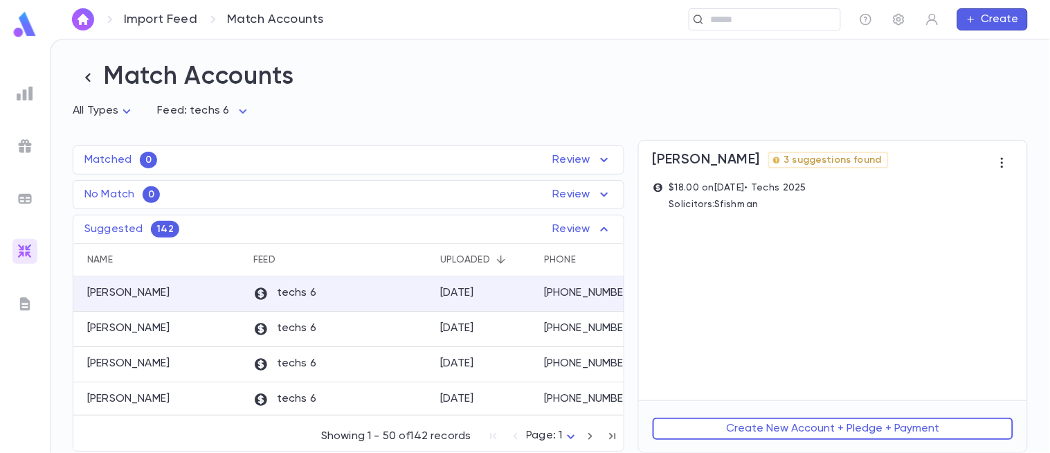
click at [822, 165] on span "3 suggestions found" at bounding box center [833, 159] width 109 height 11
click at [1005, 168] on icon "button" at bounding box center [1002, 163] width 14 height 14
click at [887, 155] on div at bounding box center [525, 226] width 1050 height 453
click at [396, 322] on div "techs 6" at bounding box center [339, 328] width 187 height 35
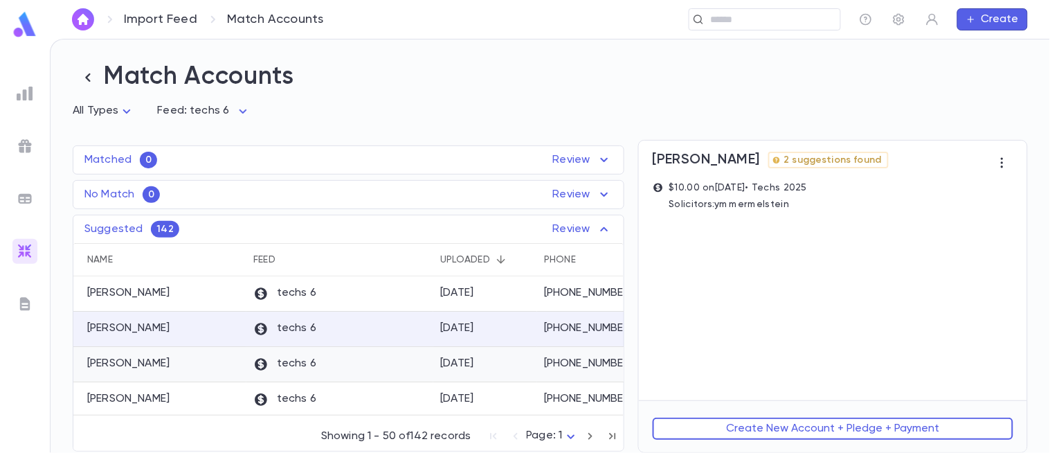
click at [397, 381] on div "techs 6" at bounding box center [339, 364] width 187 height 35
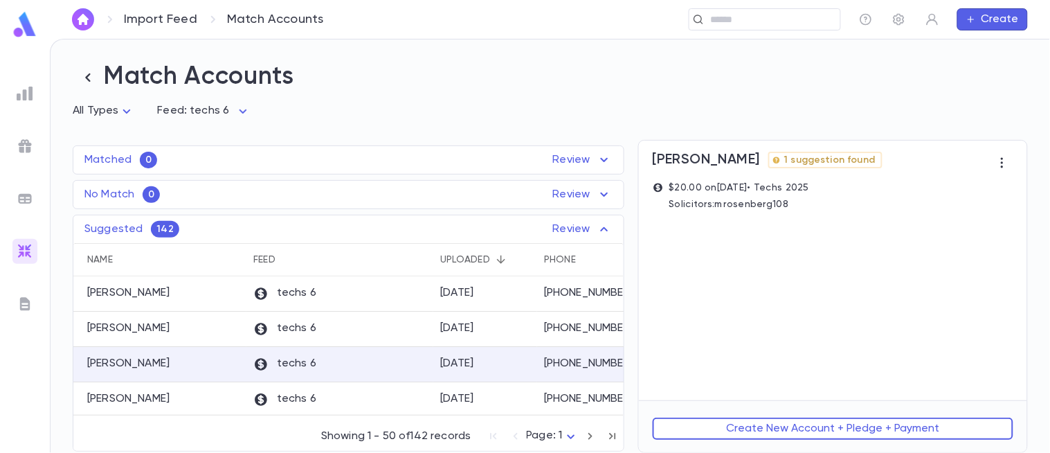
click at [825, 161] on span "1 suggestion found" at bounding box center [830, 159] width 102 height 11
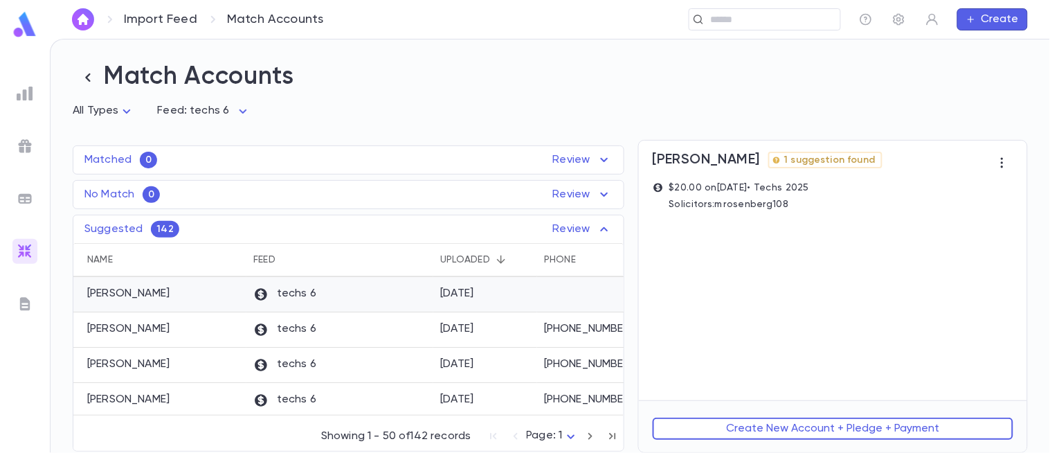
scroll to position [243, 0]
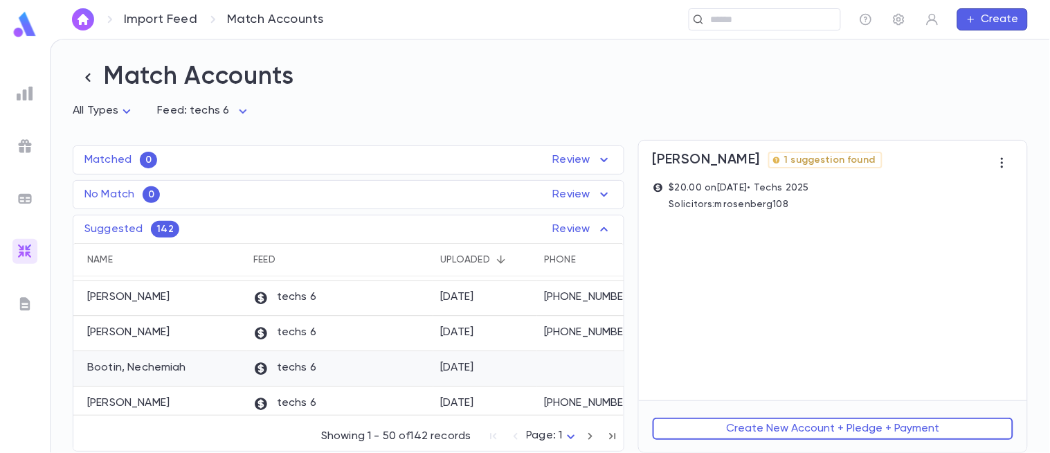
click at [213, 359] on div "Bootin, Nechemiah" at bounding box center [159, 368] width 173 height 35
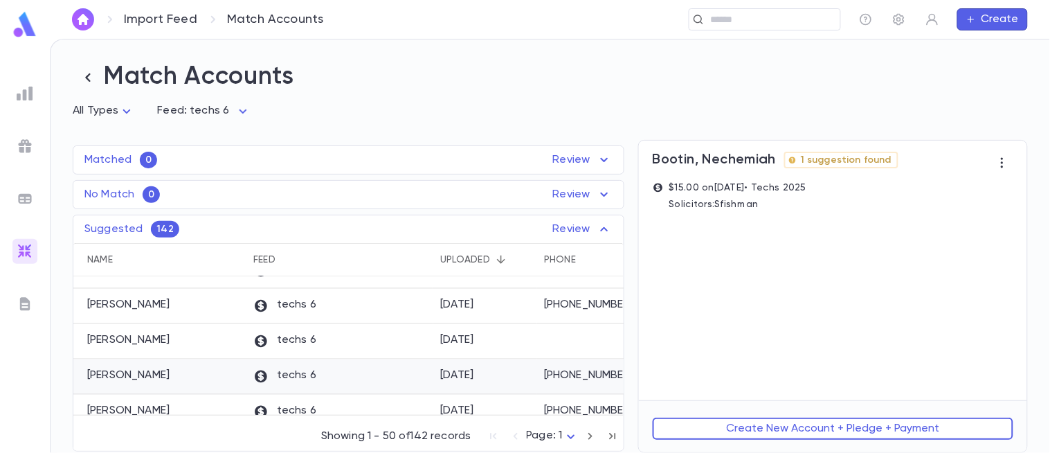
scroll to position [385, 0]
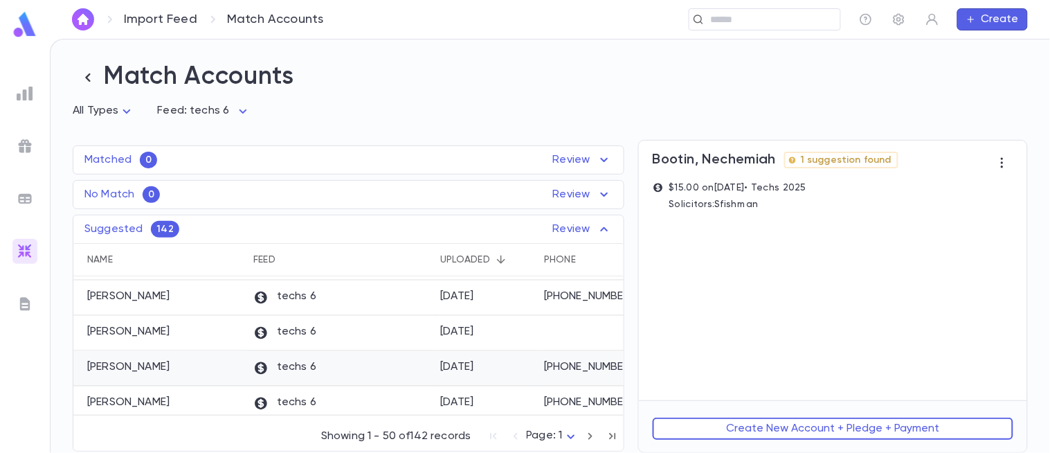
drag, startPoint x: 213, startPoint y: 359, endPoint x: 111, endPoint y: 375, distance: 103.8
click at [111, 374] on p "Drillick, Ari" at bounding box center [128, 368] width 82 height 14
click at [797, 165] on span "1 suggestion found" at bounding box center [830, 159] width 102 height 11
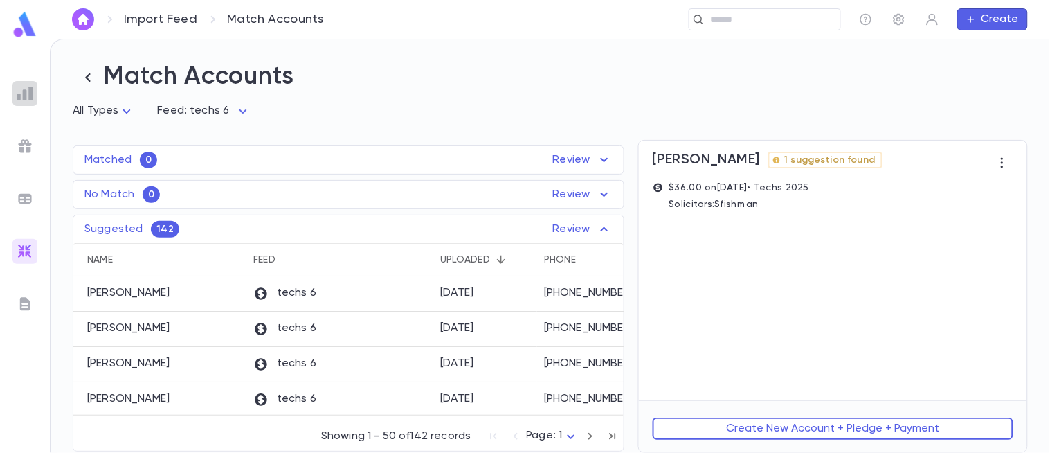
click at [19, 100] on div at bounding box center [24, 93] width 25 height 25
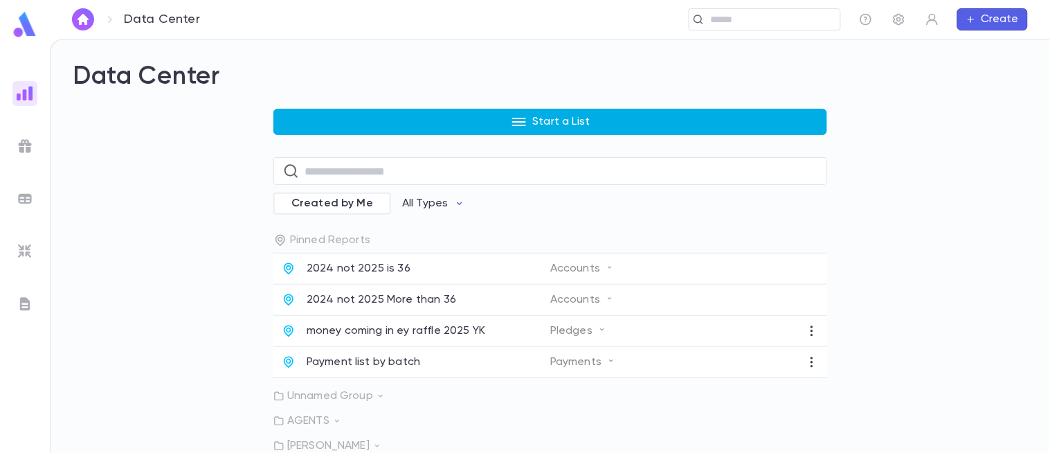
click at [475, 125] on button "Start a List" at bounding box center [550, 122] width 554 height 26
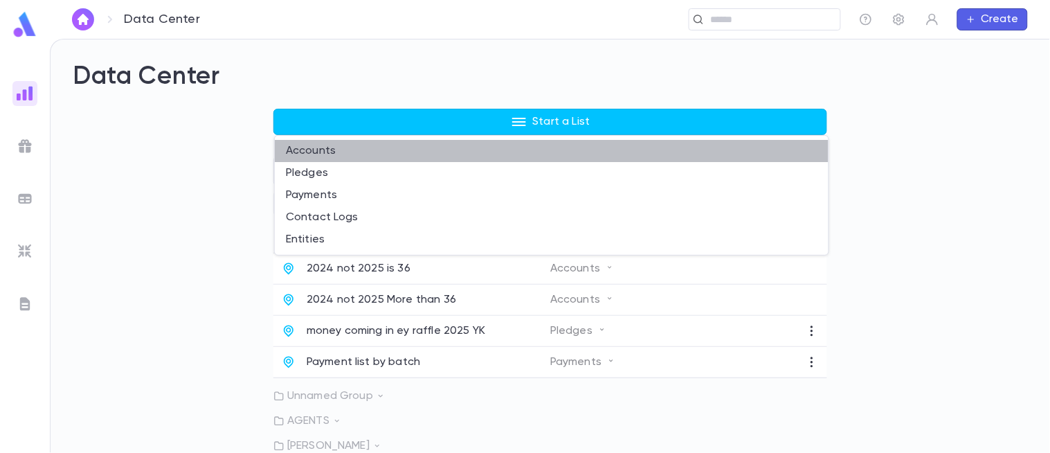
click at [438, 151] on li "Accounts" at bounding box center [552, 151] width 554 height 22
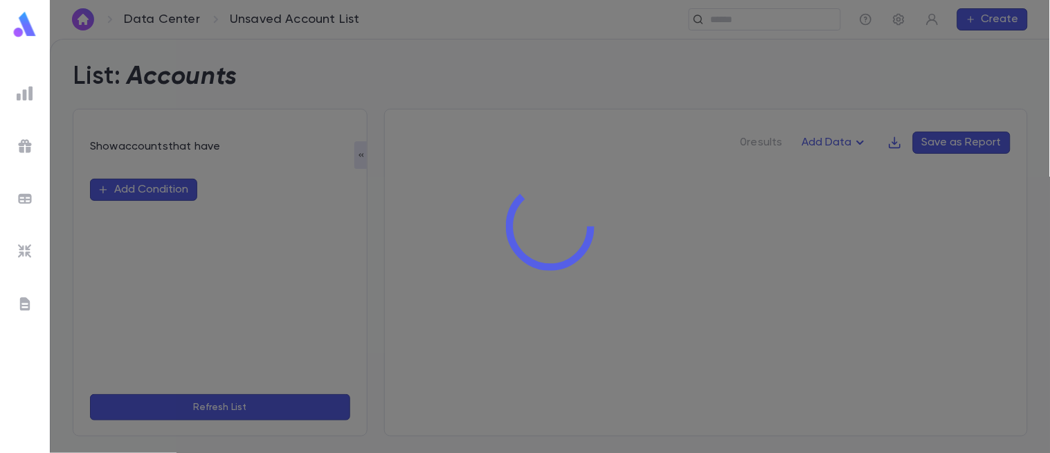
click at [829, 148] on div at bounding box center [550, 226] width 1000 height 453
click at [840, 148] on div at bounding box center [550, 226] width 1000 height 453
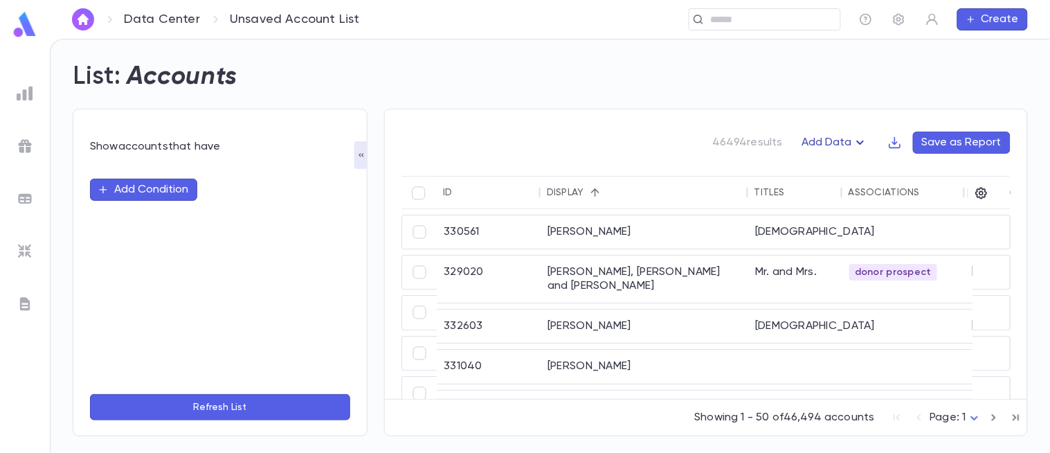
click at [826, 142] on button "Add Data" at bounding box center [835, 143] width 83 height 22
click at [833, 168] on li "Lapsed Donors" at bounding box center [850, 170] width 101 height 22
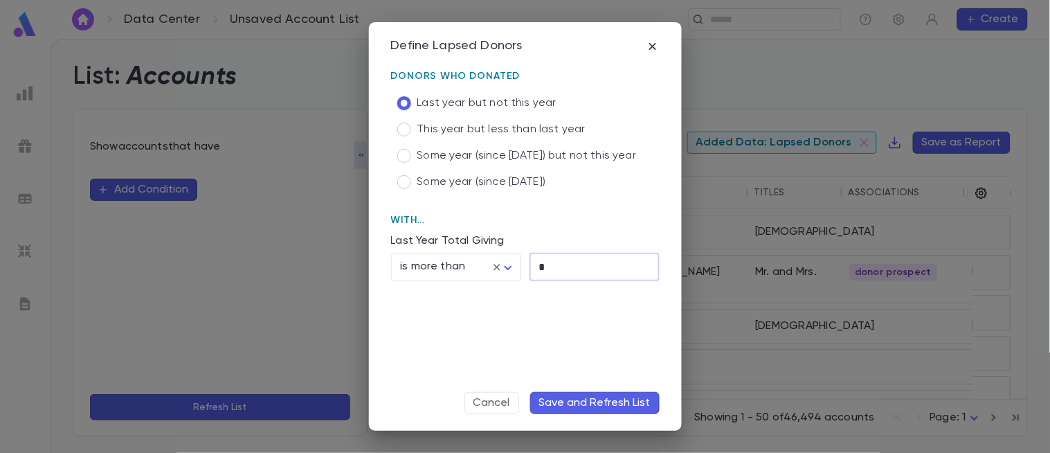
click at [561, 270] on input "*" at bounding box center [595, 266] width 130 height 27
type input "*****"
click at [576, 404] on button "Save and Refresh List" at bounding box center [594, 403] width 129 height 22
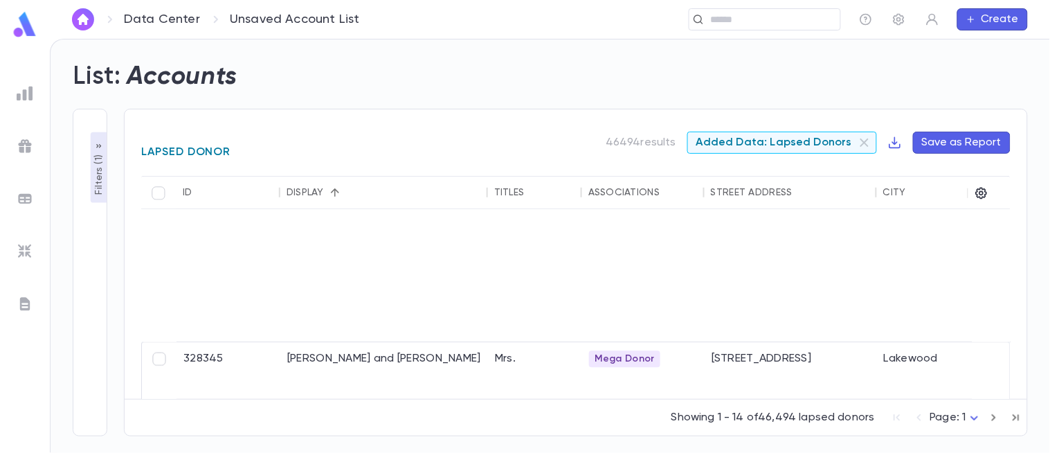
scroll to position [680, 0]
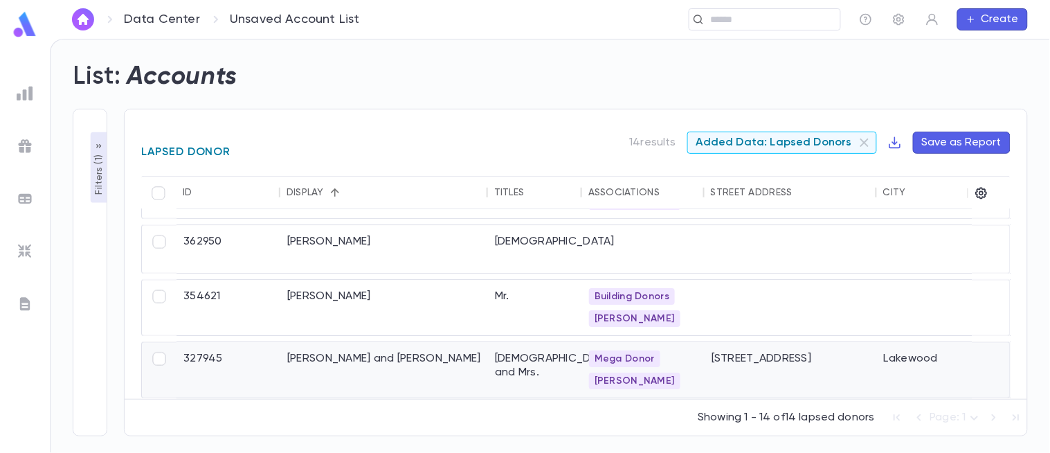
click at [452, 359] on div "Zuckerman, Yisroel and Pesi" at bounding box center [384, 369] width 208 height 55
click at [98, 175] on p "Filters ( 1 )" at bounding box center [99, 173] width 14 height 43
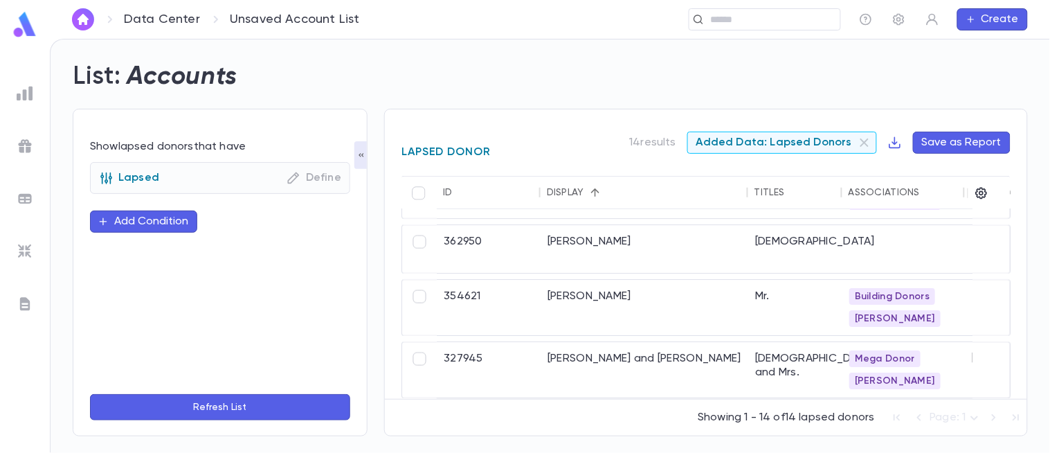
click at [104, 175] on icon at bounding box center [106, 178] width 14 height 14
click at [29, 30] on img at bounding box center [25, 24] width 28 height 27
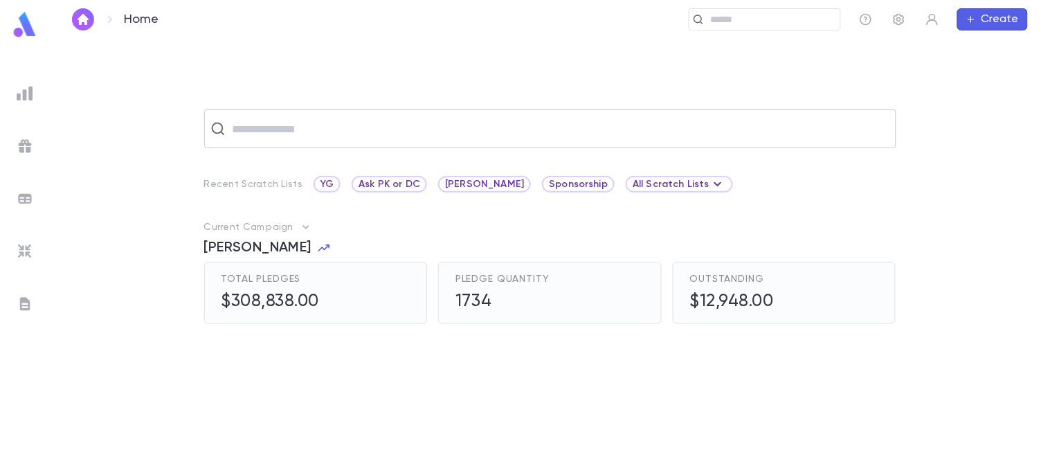
click at [375, 142] on div "​" at bounding box center [550, 128] width 692 height 39
click at [24, 98] on img at bounding box center [25, 93] width 17 height 17
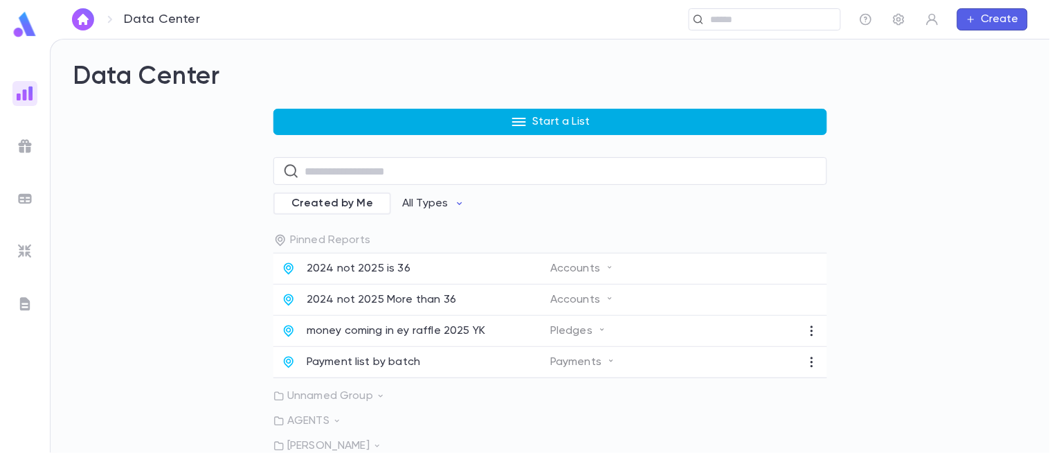
click at [473, 128] on button "Start a List" at bounding box center [550, 122] width 554 height 26
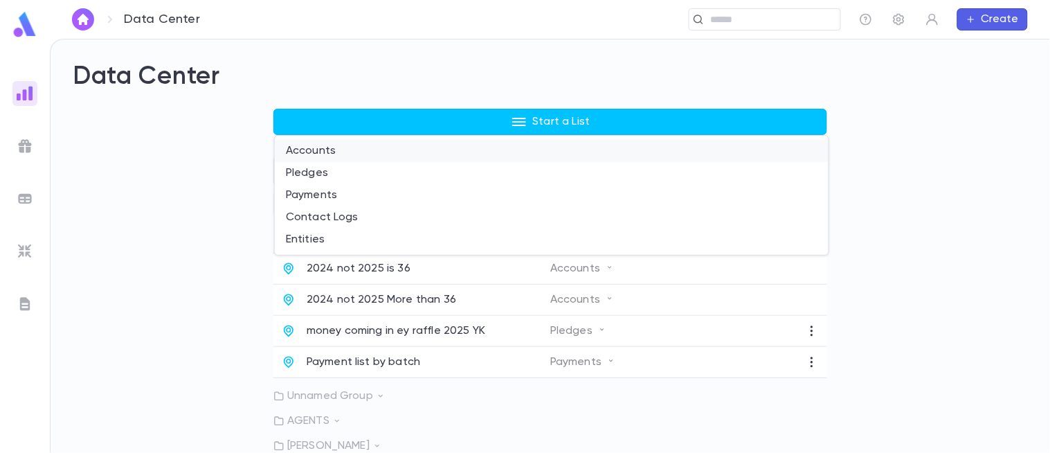
click at [354, 145] on li "Accounts" at bounding box center [552, 151] width 554 height 22
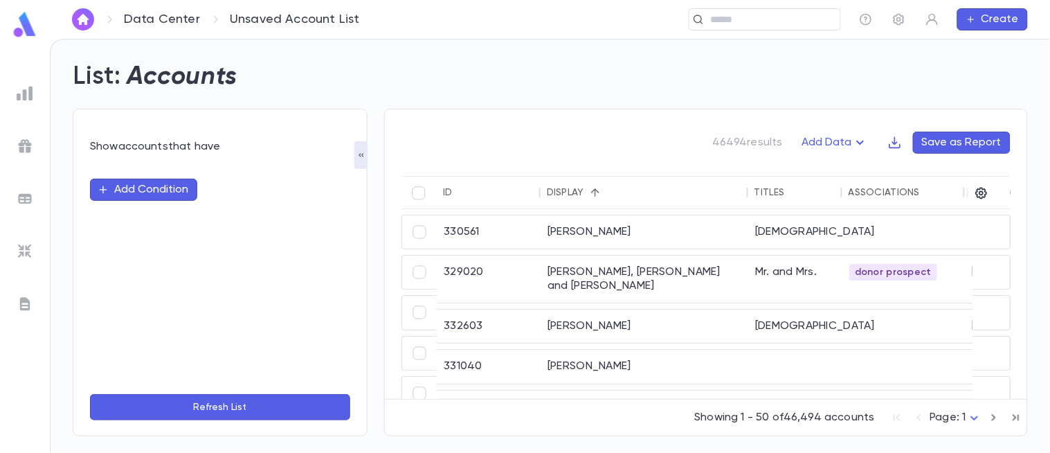
click at [172, 187] on button "Add Condition" at bounding box center [143, 190] width 107 height 22
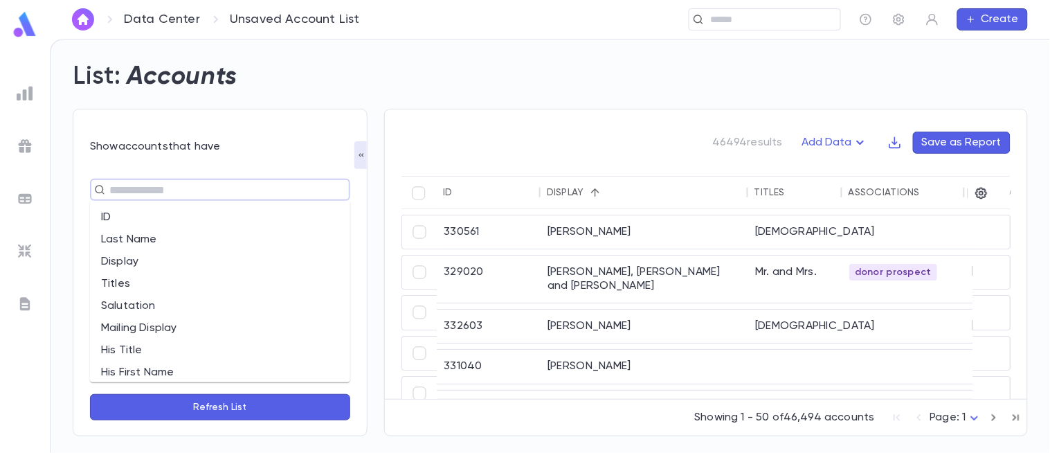
click at [172, 187] on input "text" at bounding box center [214, 189] width 218 height 19
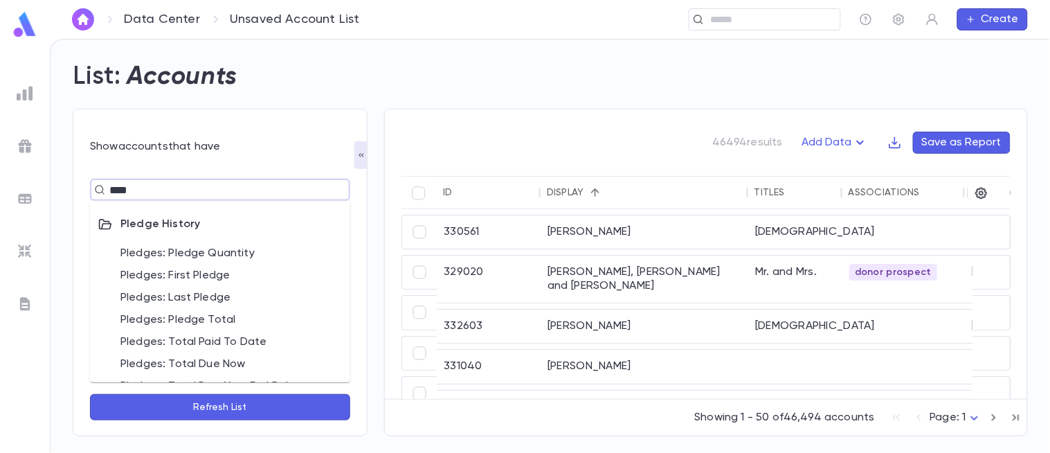
type input "*****"
click at [226, 317] on li "Pledges: Pledge Total" at bounding box center [220, 320] width 260 height 22
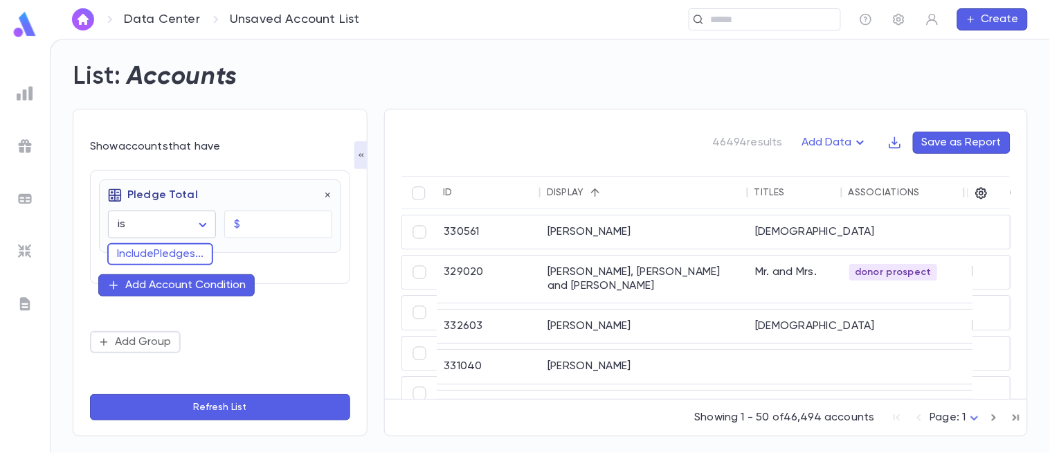
click at [203, 224] on body "Data Center Unsaved Account List ​ Create List: Accounts Show accounts that hav…" at bounding box center [525, 246] width 1050 height 414
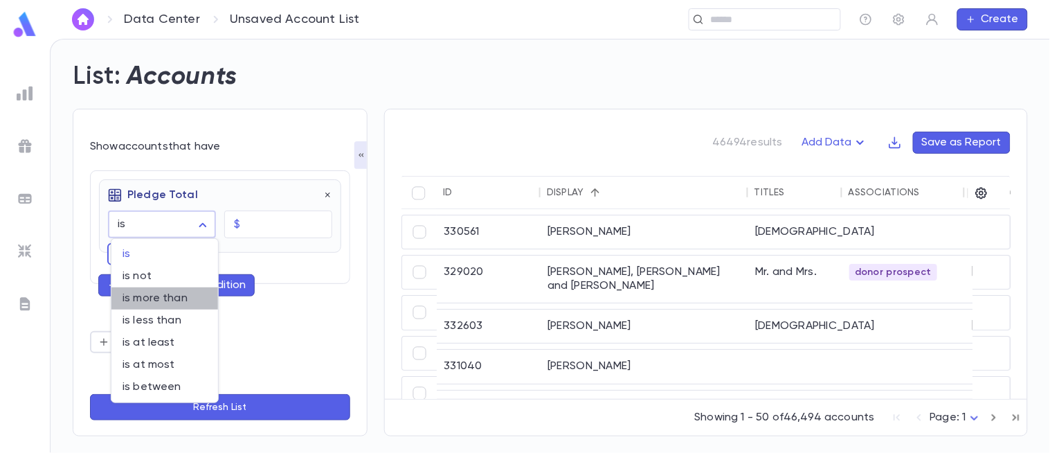
click at [170, 303] on span "is more than" at bounding box center [165, 298] width 84 height 14
click at [192, 234] on body "**********" at bounding box center [525, 246] width 1050 height 414
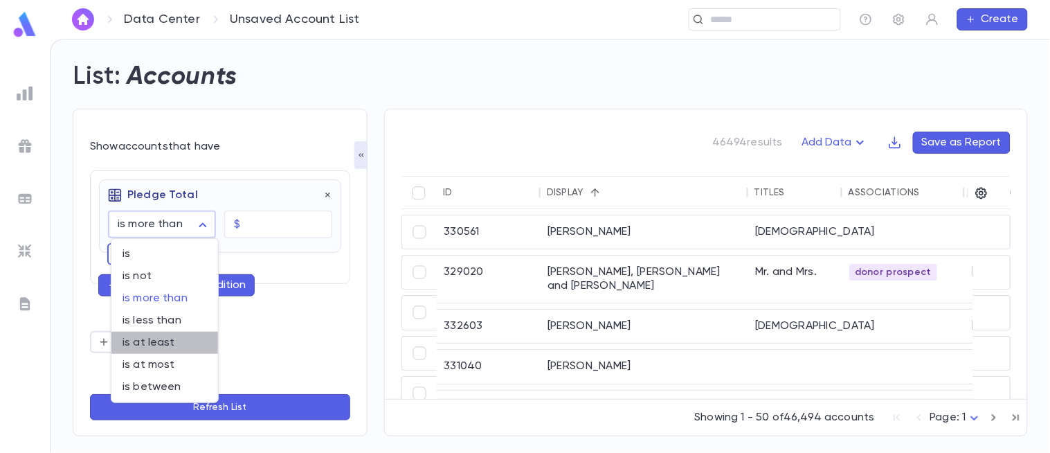
click at [177, 349] on span "is at least" at bounding box center [165, 343] width 84 height 14
type input "**********"
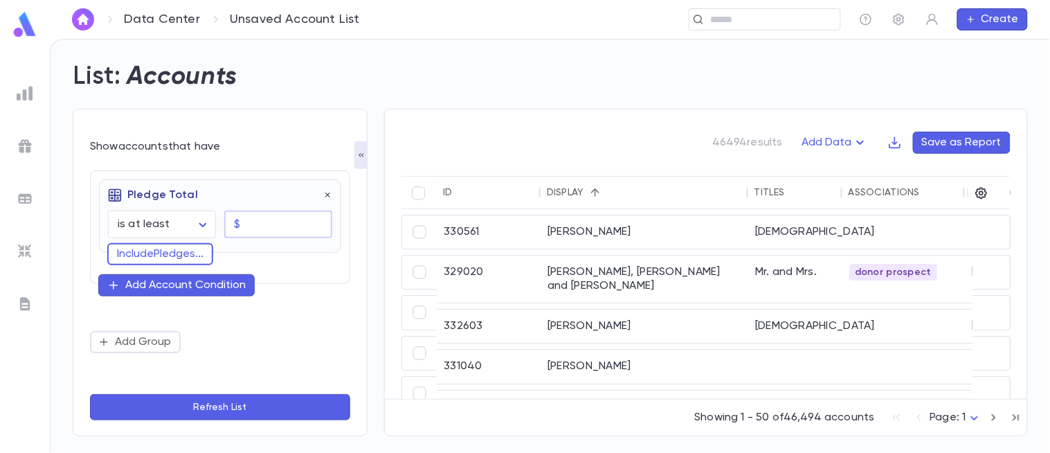
click at [280, 231] on input "text" at bounding box center [289, 224] width 87 height 27
type input "********"
click at [174, 287] on div "Add Account Condition" at bounding box center [185, 285] width 120 height 14
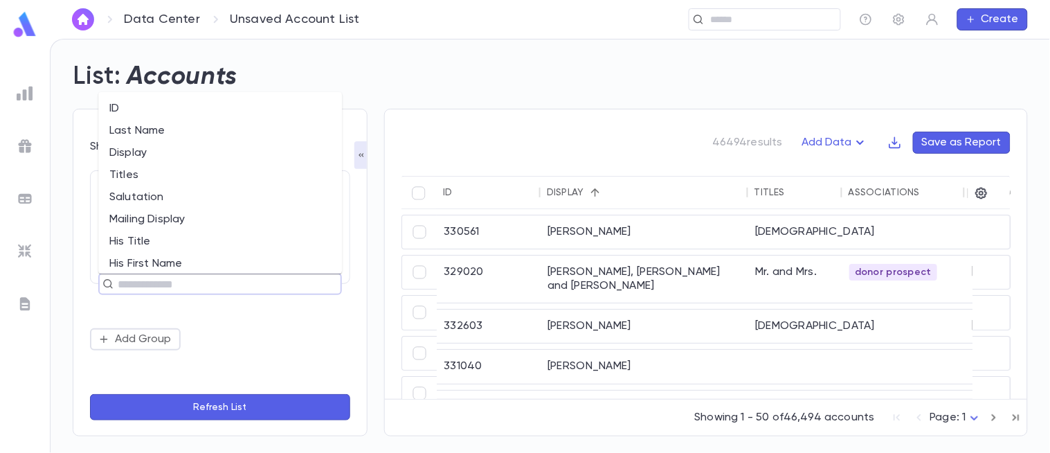
click at [174, 287] on input "text" at bounding box center [214, 283] width 201 height 19
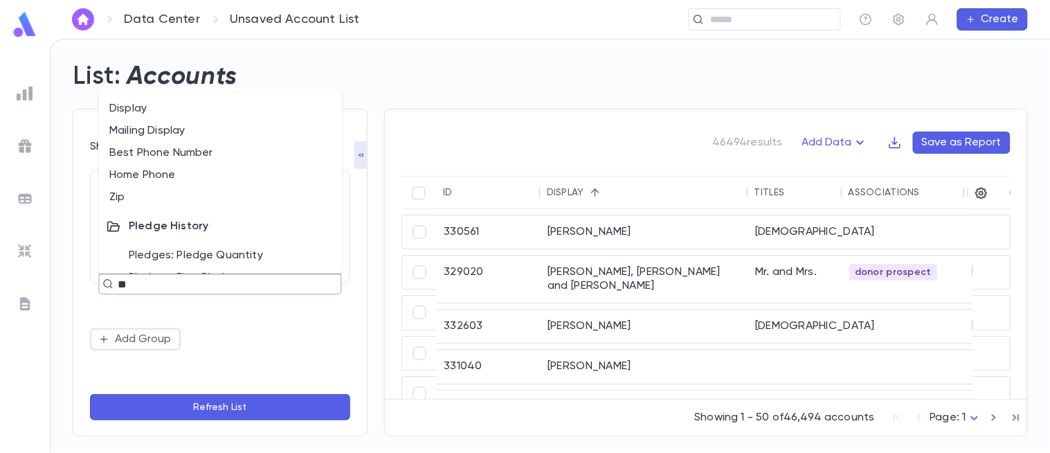
type input "***"
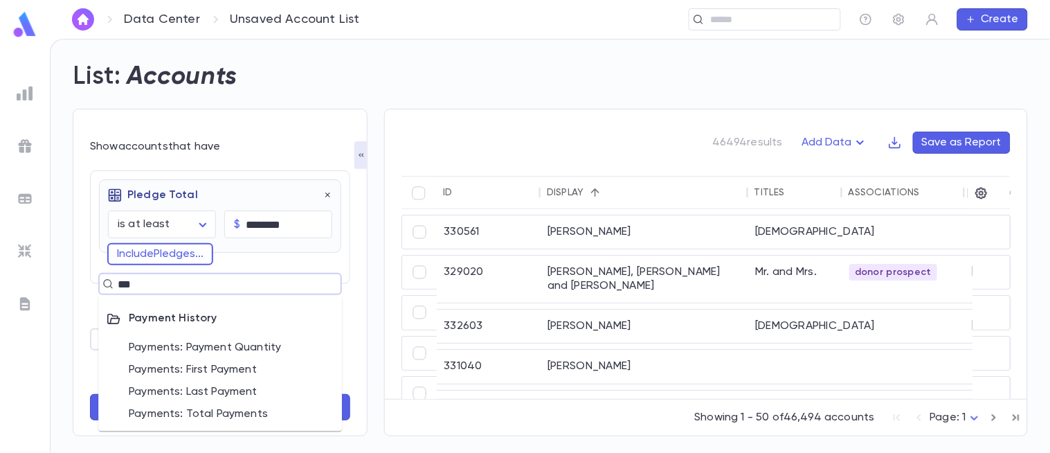
click at [252, 413] on li "Payments: Total Payments" at bounding box center [220, 415] width 244 height 22
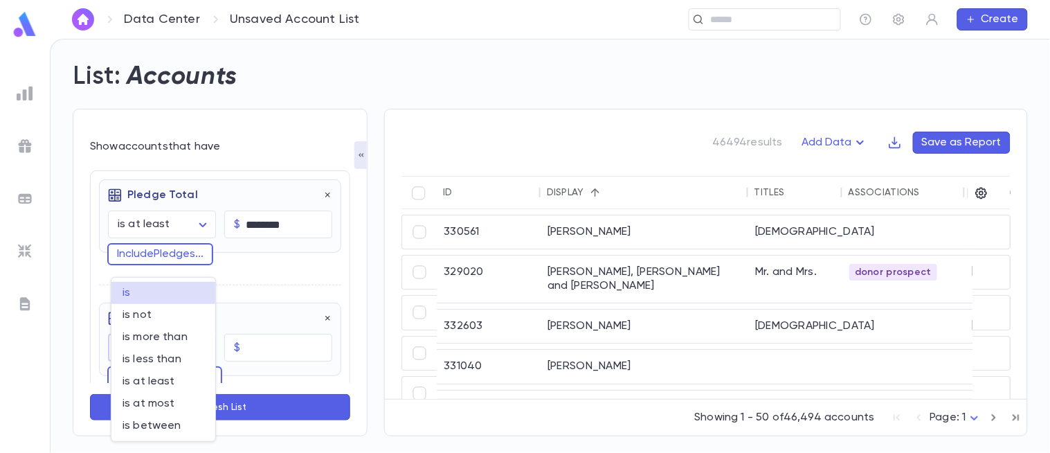
click at [197, 354] on body "**********" at bounding box center [525, 246] width 1050 height 414
click at [267, 341] on div at bounding box center [525, 226] width 1050 height 453
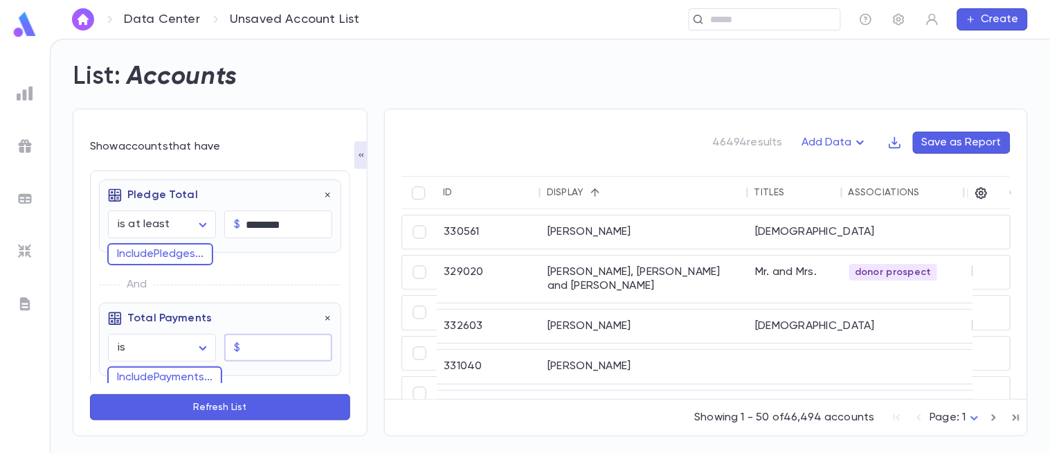
click at [266, 355] on input "text" at bounding box center [289, 347] width 87 height 27
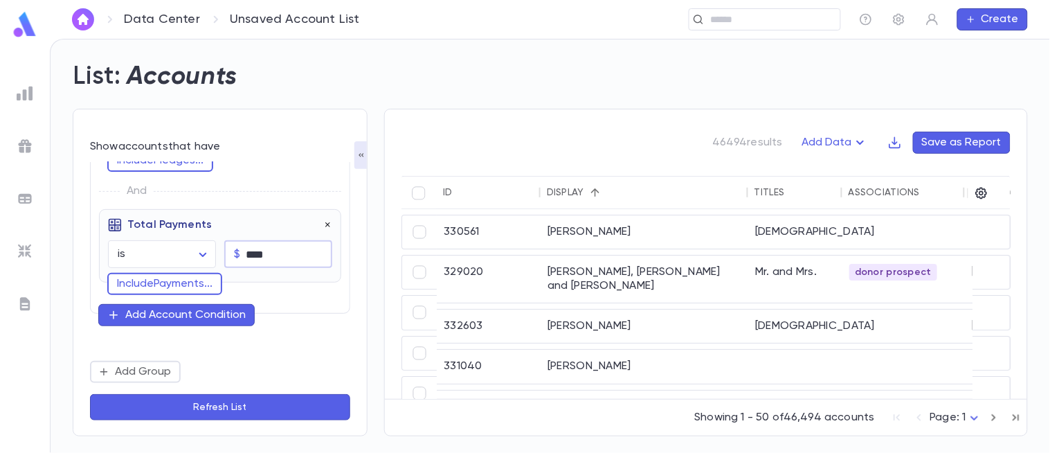
type input "****"
click at [325, 226] on icon "button" at bounding box center [327, 225] width 5 height 5
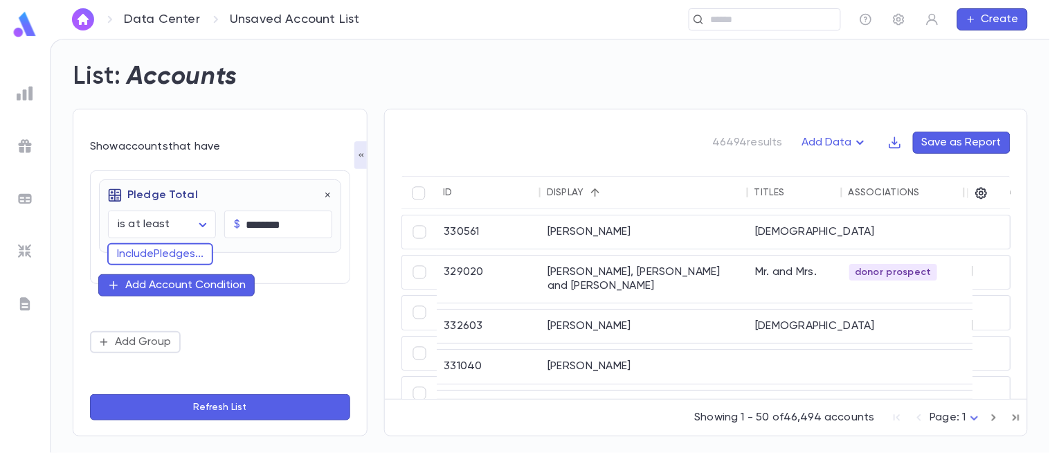
click at [179, 286] on div "Add Account Condition" at bounding box center [185, 285] width 120 height 14
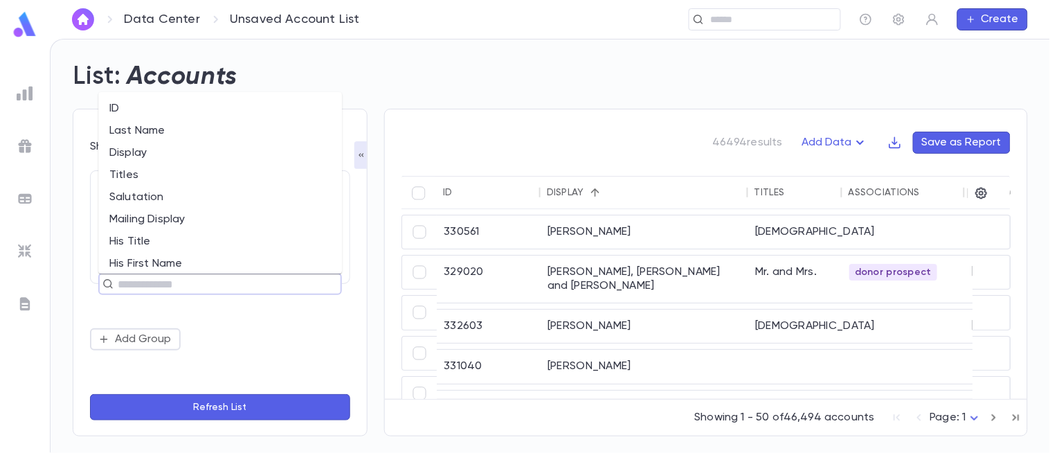
click at [183, 286] on input "text" at bounding box center [214, 283] width 201 height 19
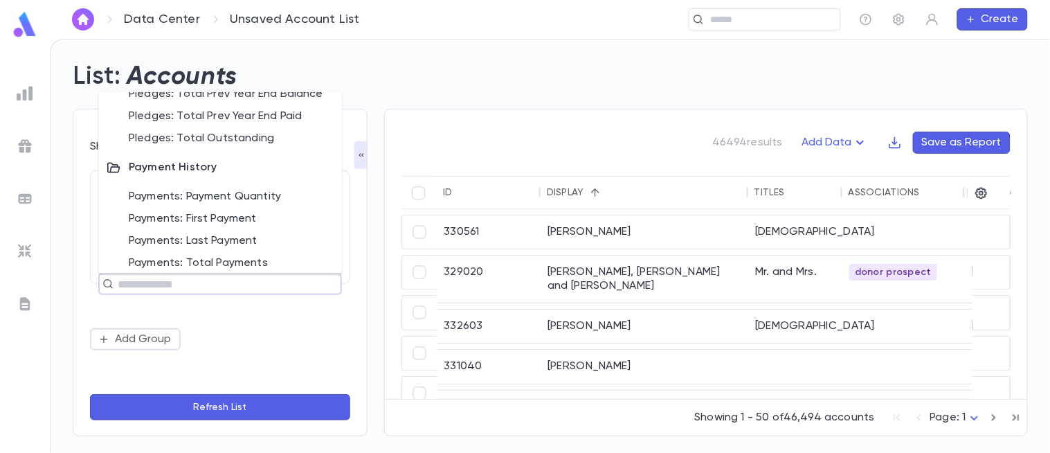
scroll to position [919, 0]
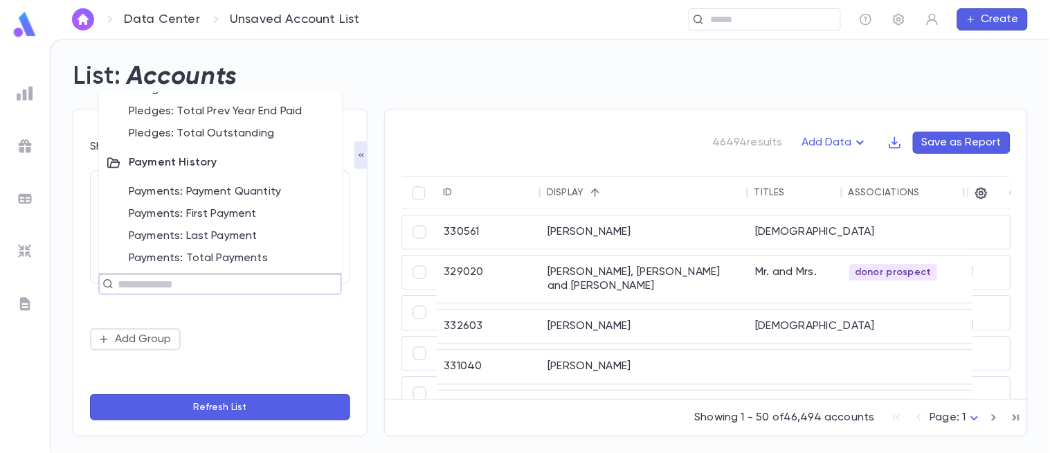
click at [222, 181] on li "Payments: Payment Quantity" at bounding box center [220, 192] width 244 height 22
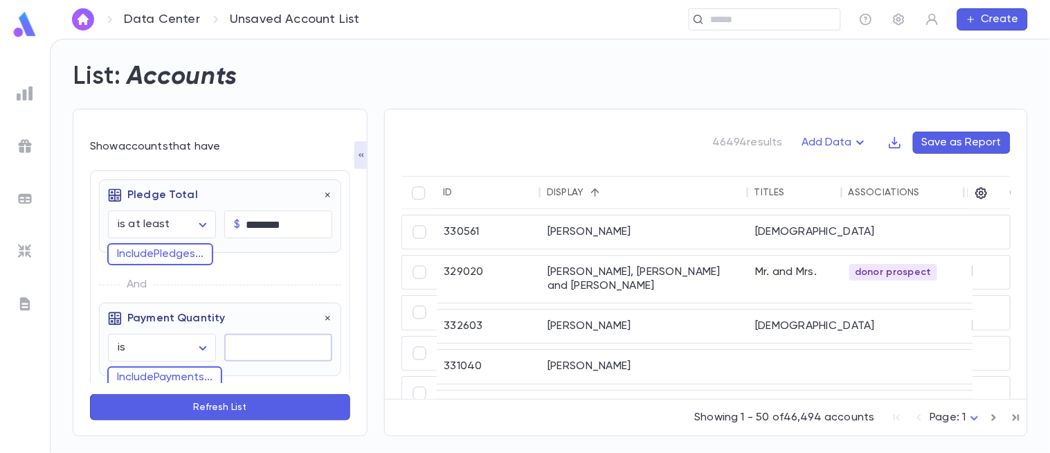
click at [260, 345] on input "text" at bounding box center [278, 347] width 108 height 27
type input "*"
click at [179, 372] on button "Include Payments ..." at bounding box center [164, 377] width 115 height 22
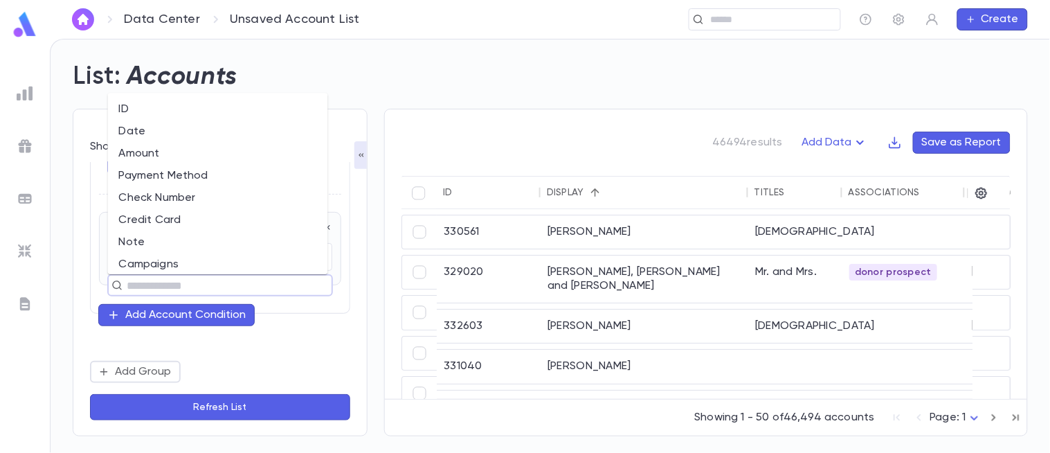
click at [156, 289] on input "text" at bounding box center [214, 284] width 183 height 19
click at [163, 133] on li "Date" at bounding box center [218, 132] width 220 height 22
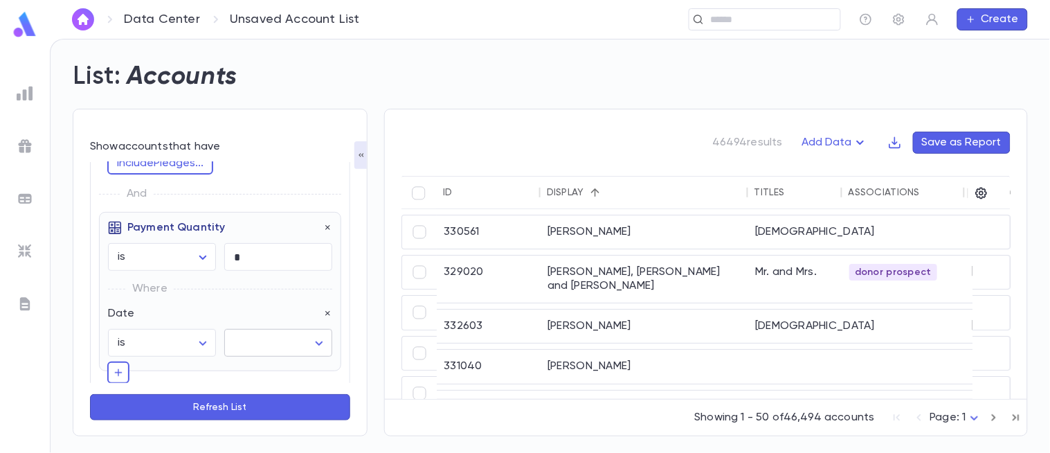
click at [282, 347] on body "**********" at bounding box center [525, 246] width 1050 height 414
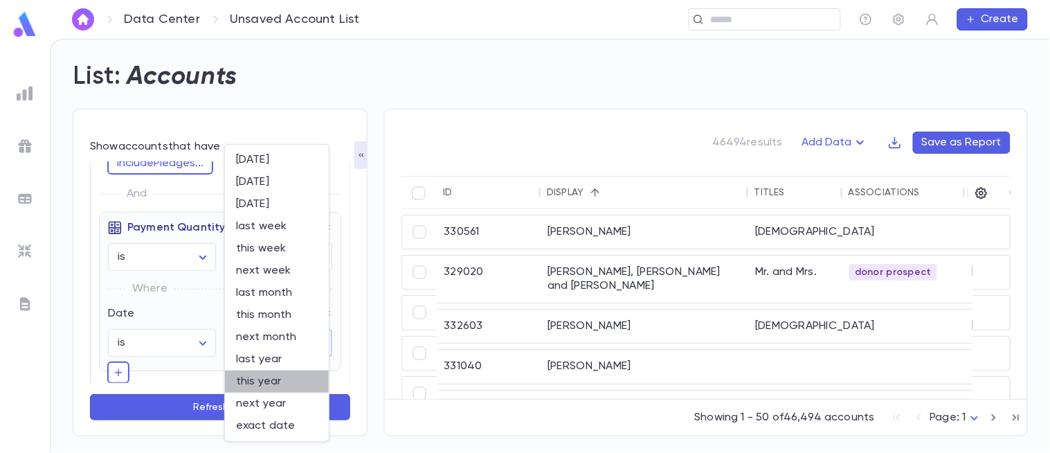
click at [292, 375] on span "this year" at bounding box center [277, 381] width 82 height 14
type input "********"
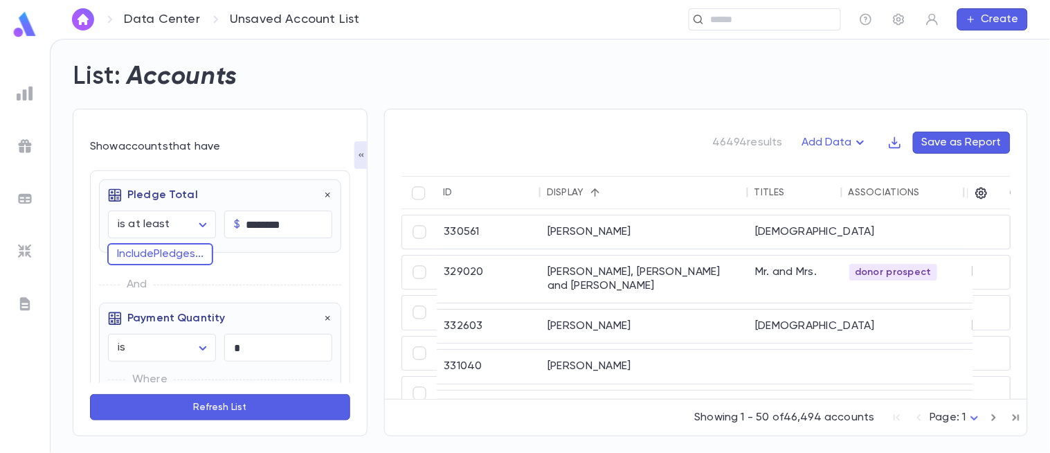
scroll to position [179, 0]
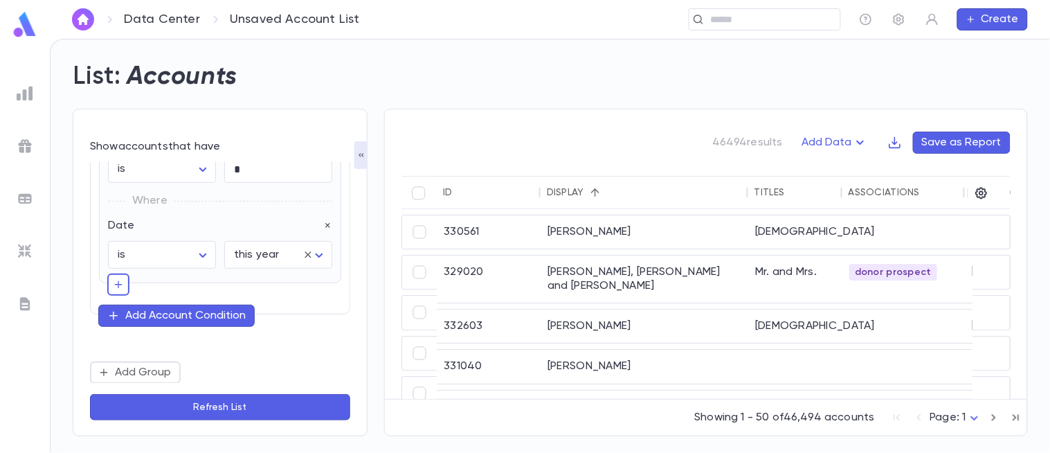
click at [277, 399] on button "Refresh List" at bounding box center [220, 407] width 260 height 26
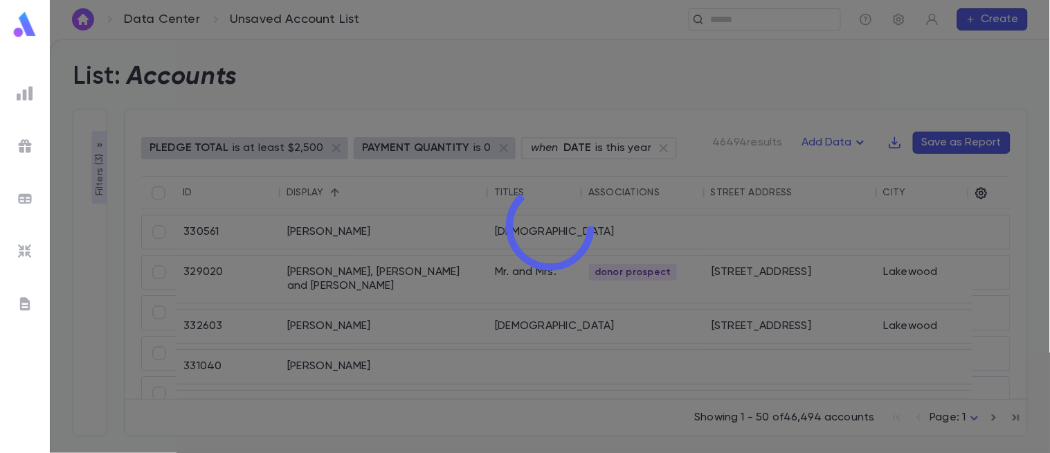
scroll to position [243, 0]
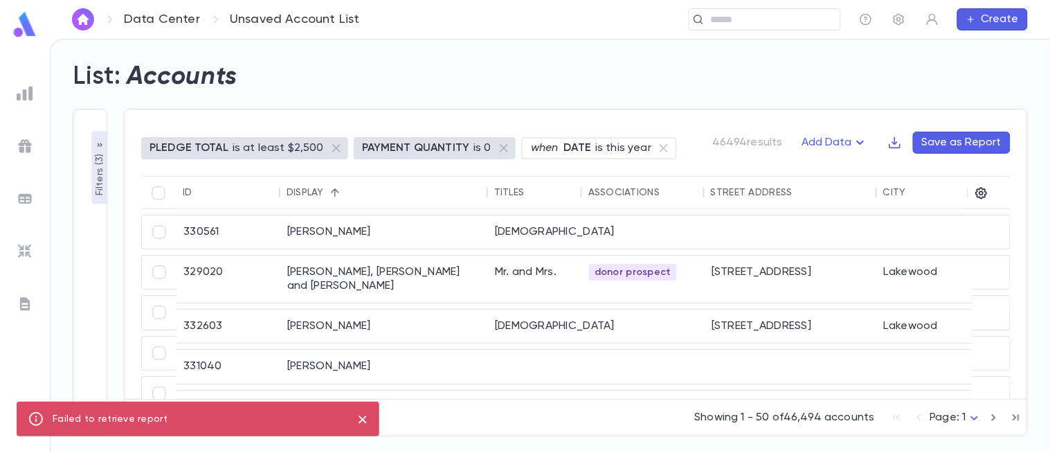
click at [102, 187] on p "Filters ( 3 )" at bounding box center [100, 173] width 14 height 45
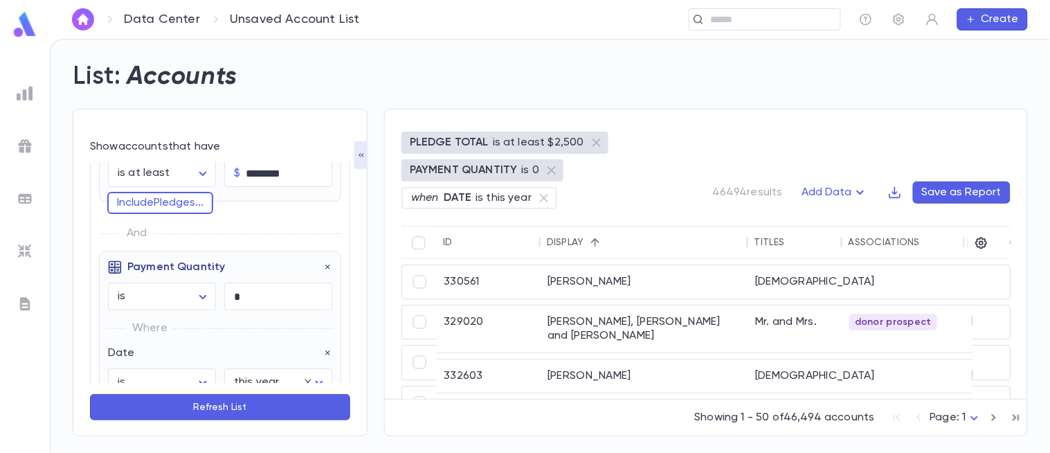
scroll to position [0, 0]
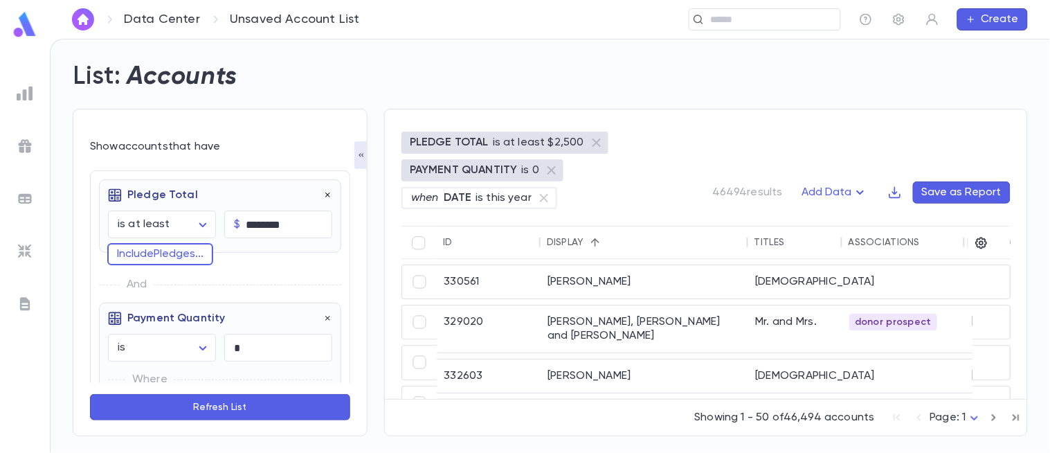
click at [323, 195] on icon "button" at bounding box center [328, 195] width 10 height 10
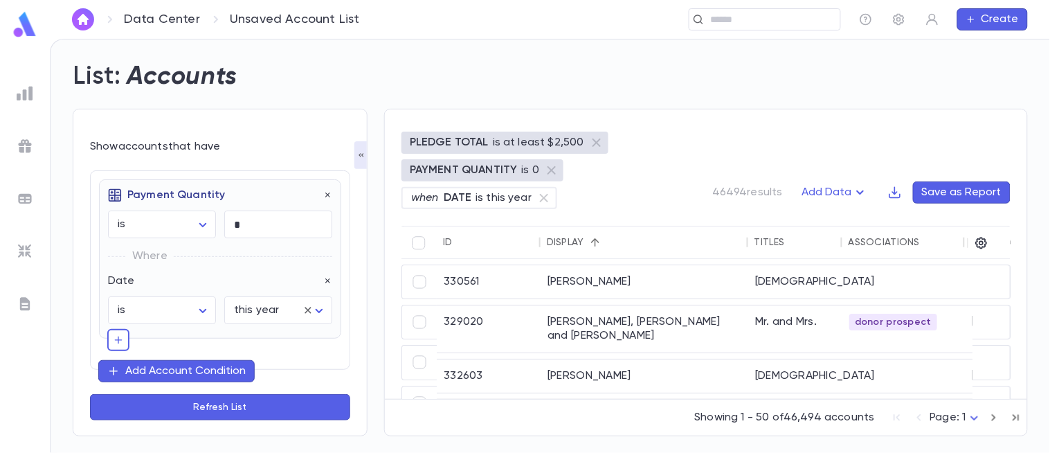
click at [323, 195] on icon "button" at bounding box center [328, 195] width 10 height 10
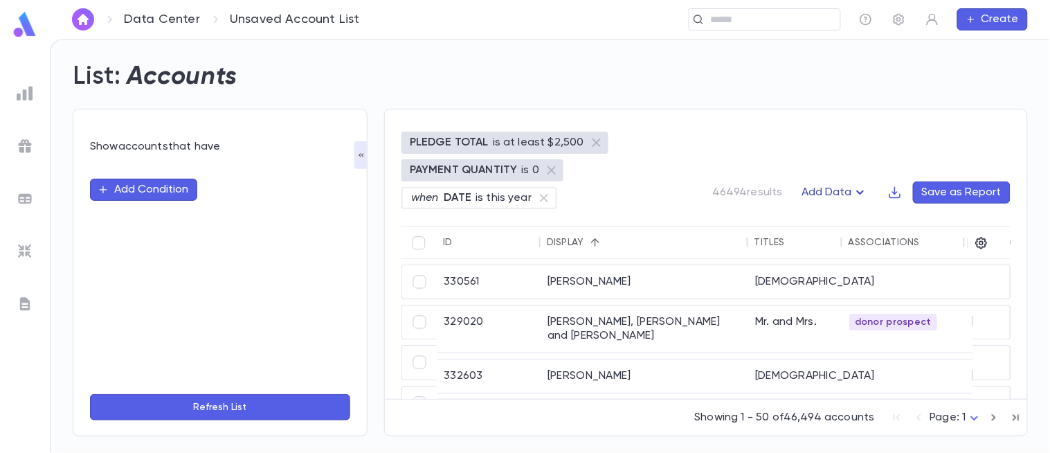
click at [842, 192] on button "Add Data" at bounding box center [835, 192] width 83 height 22
click at [832, 217] on li "Lapsed Donors" at bounding box center [850, 219] width 101 height 22
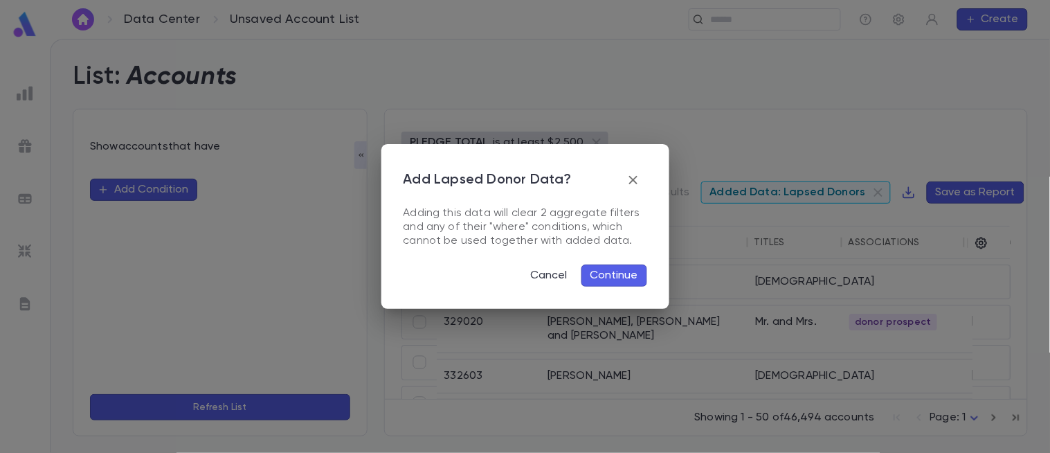
click at [613, 268] on button "Continue" at bounding box center [614, 275] width 66 height 22
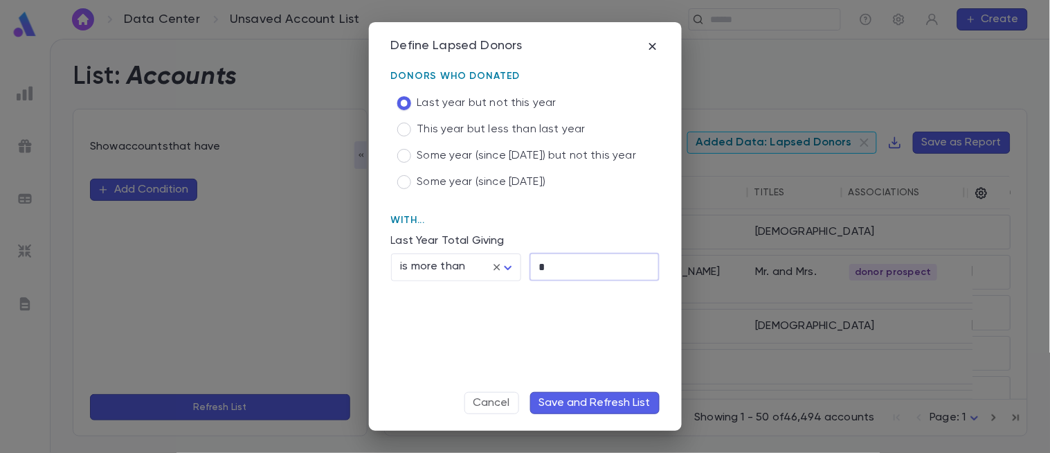
click at [570, 260] on input "*" at bounding box center [595, 266] width 130 height 27
type input "*****"
drag, startPoint x: 389, startPoint y: 74, endPoint x: 505, endPoint y: 71, distance: 116.3
click at [505, 71] on div "**********" at bounding box center [525, 226] width 313 height 408
click at [544, 98] on span "Last year but not this year" at bounding box center [486, 103] width 139 height 14
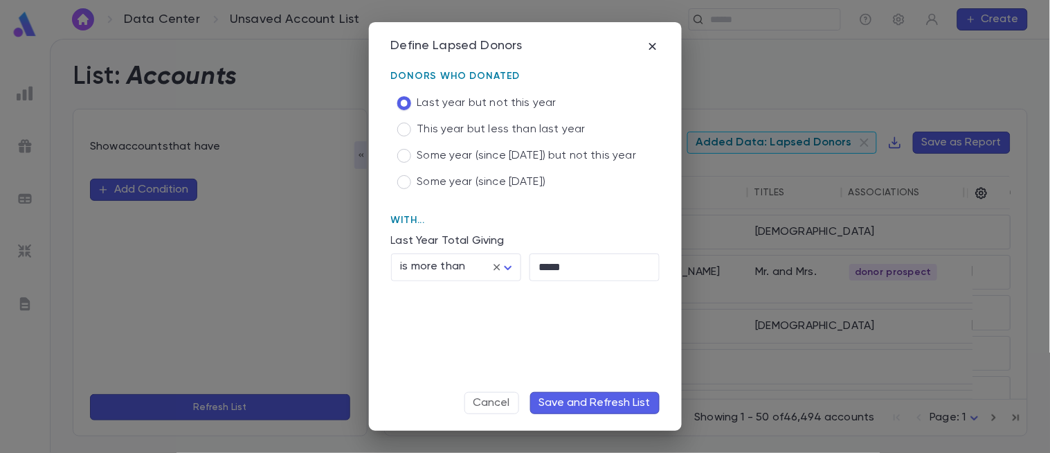
click at [457, 237] on p "Last Year Total Giving" at bounding box center [525, 241] width 269 height 14
click at [579, 407] on button "Save and Refresh List" at bounding box center [594, 403] width 129 height 22
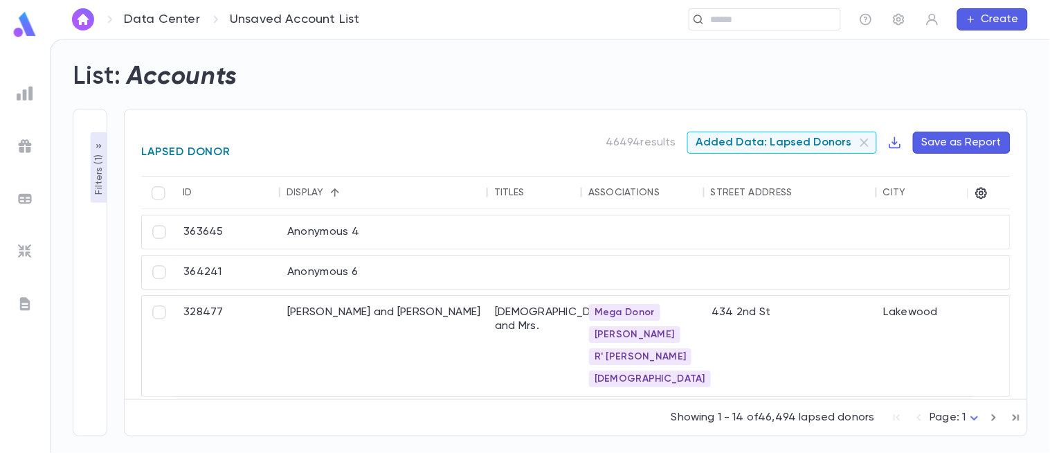
drag, startPoint x: 579, startPoint y: 407, endPoint x: 252, endPoint y: 77, distance: 464.5
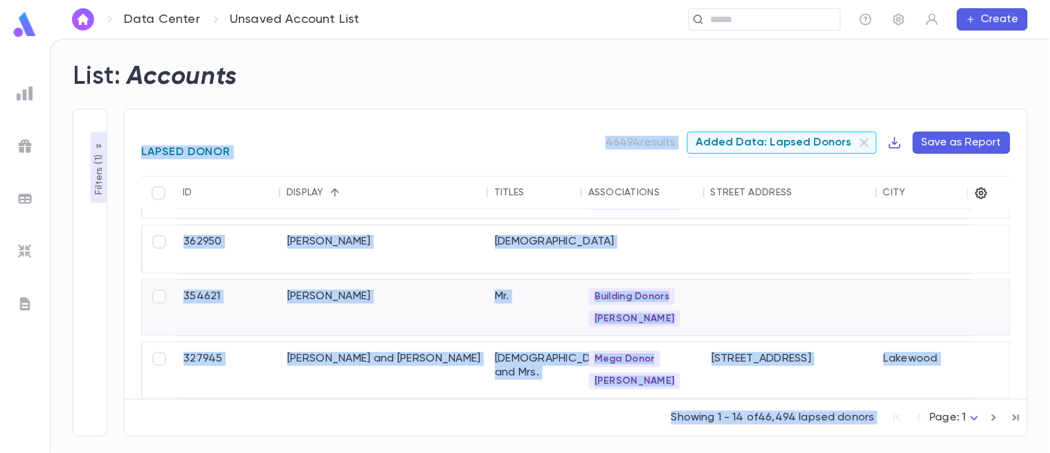
scroll to position [680, 0]
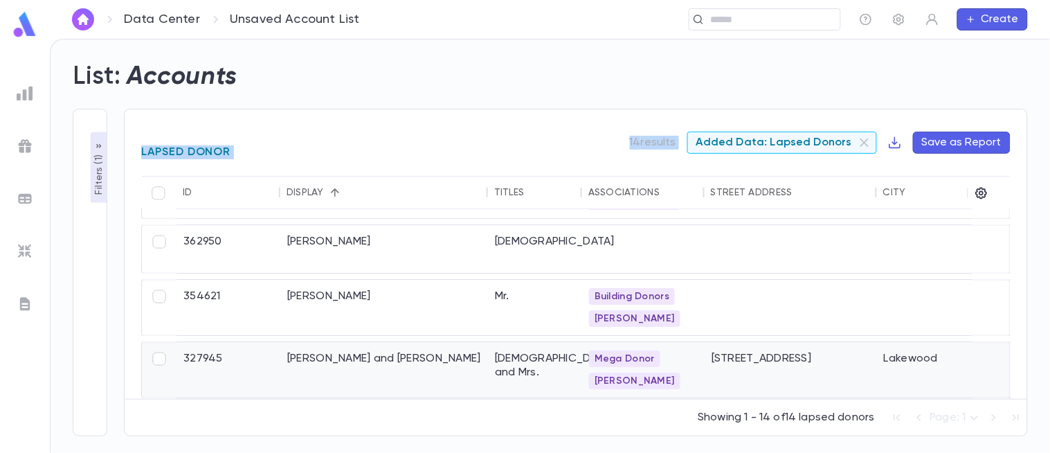
click at [449, 371] on div "Zuckerman, Yisroel and Pesi" at bounding box center [384, 369] width 208 height 55
click at [334, 305] on div "Weiss, Barry" at bounding box center [384, 307] width 208 height 55
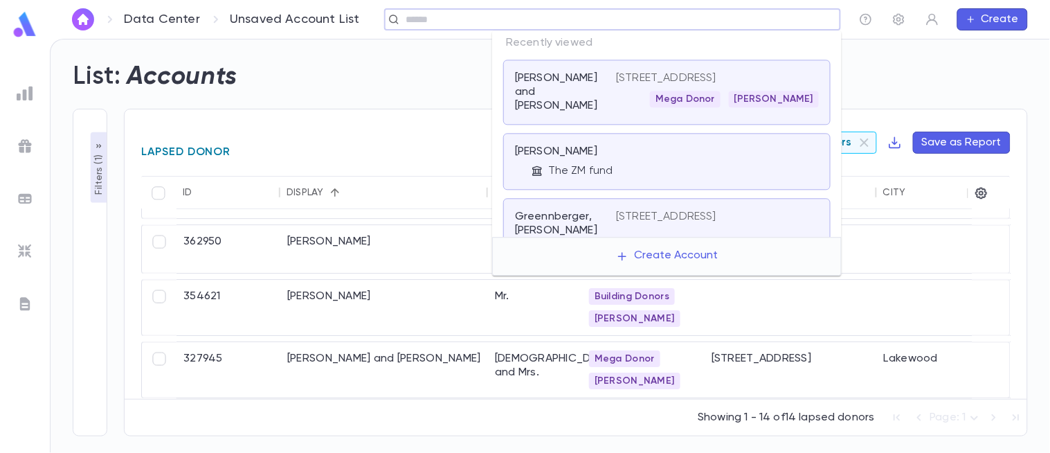
click at [735, 16] on input "text" at bounding box center [618, 19] width 433 height 13
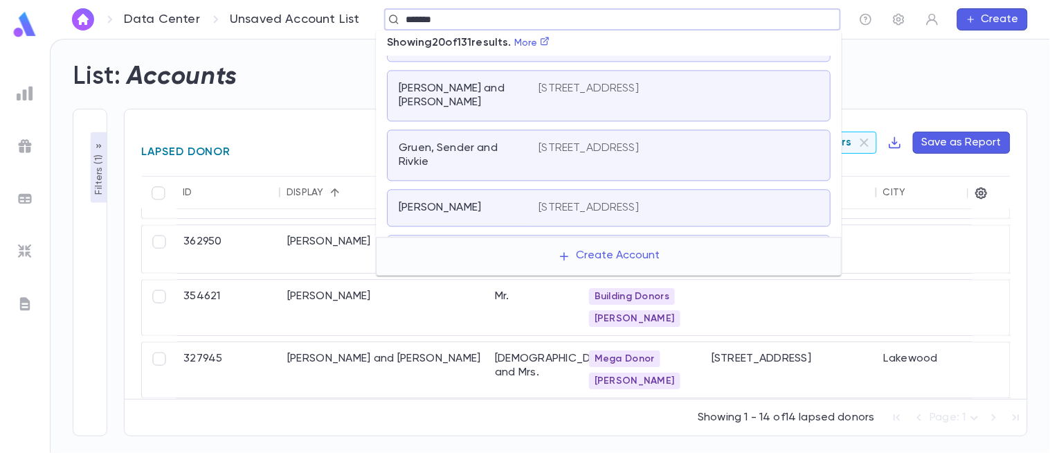
scroll to position [0, 0]
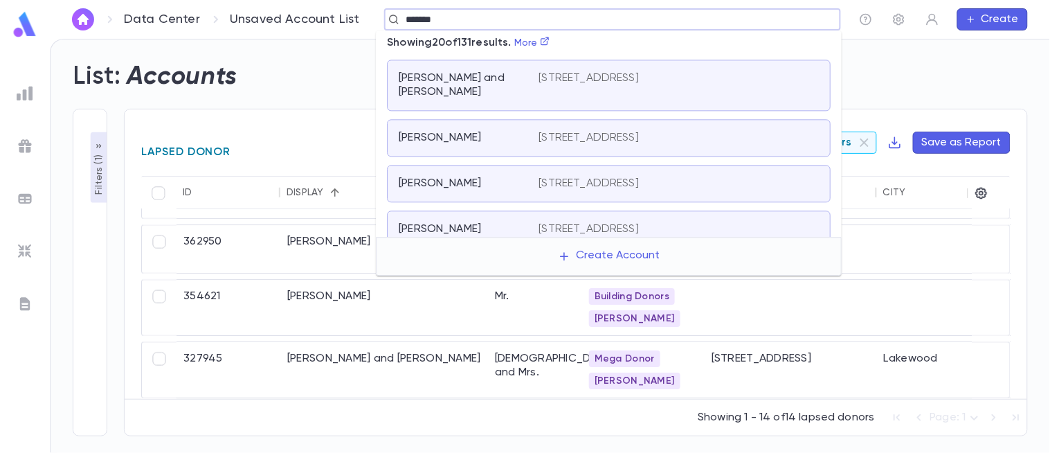
type input "*******"
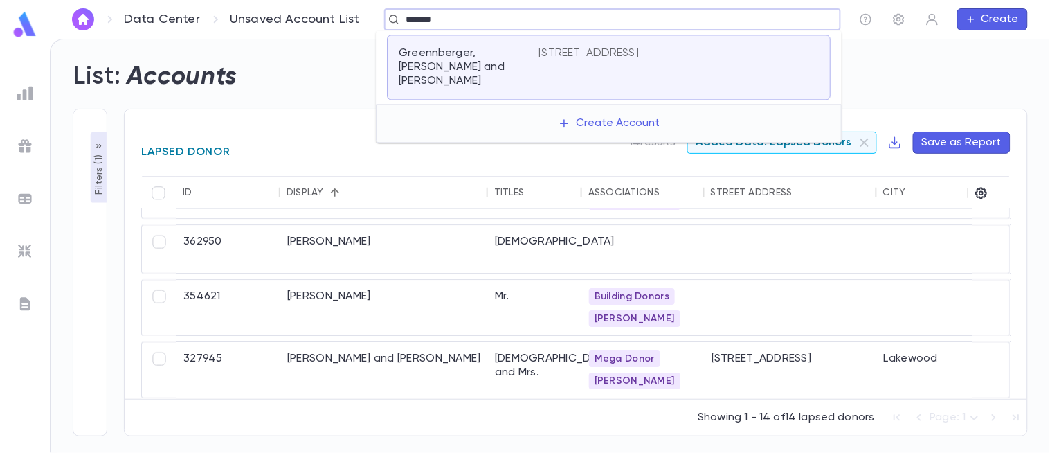
click at [504, 57] on p "Greennberger, Elozer and Gitty" at bounding box center [460, 67] width 123 height 42
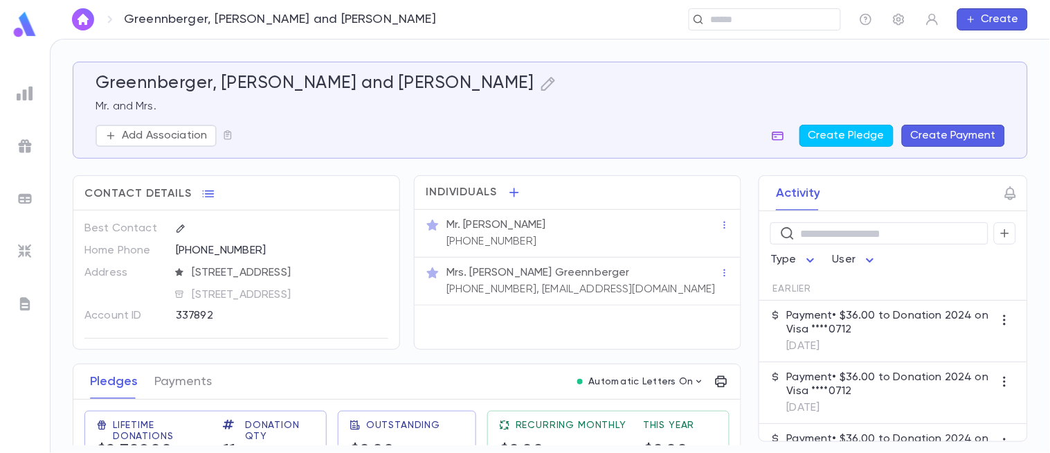
click at [781, 129] on icon "button" at bounding box center [778, 136] width 14 height 14
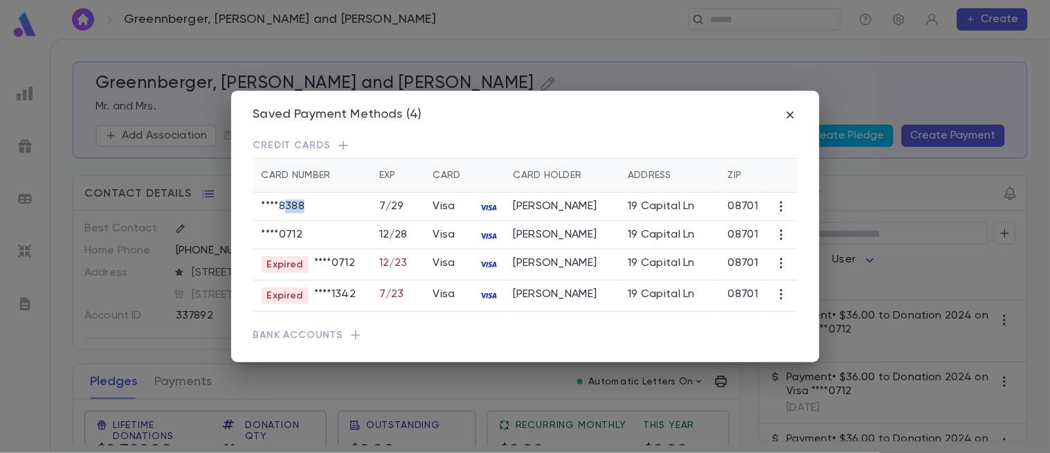
drag, startPoint x: 282, startPoint y: 204, endPoint x: 314, endPoint y: 204, distance: 31.8
click at [314, 204] on div "**** 8388" at bounding box center [313, 206] width 102 height 14
click at [789, 116] on icon "button" at bounding box center [791, 115] width 14 height 14
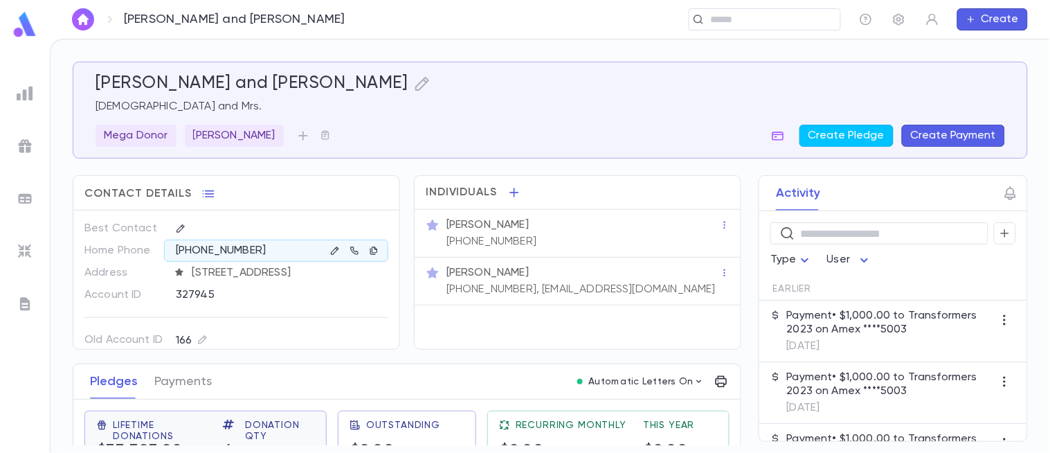
scroll to position [25, 0]
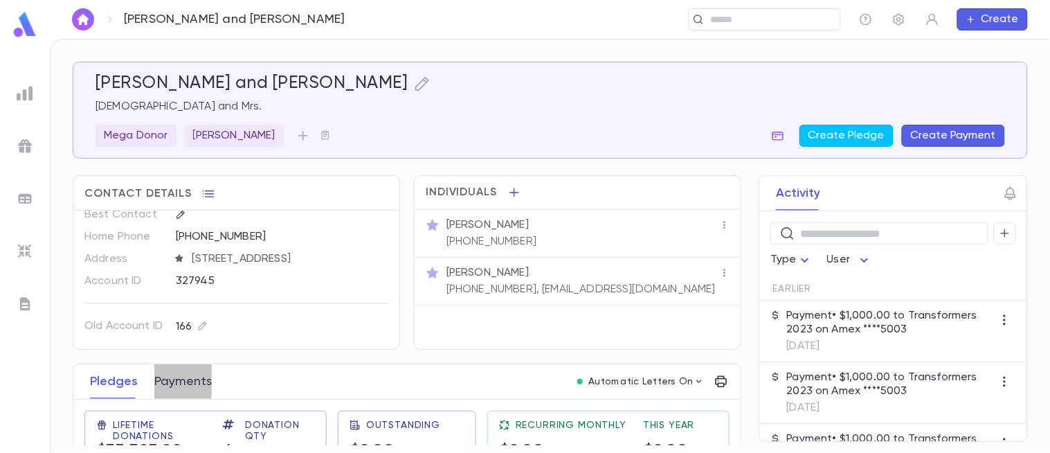
click at [181, 378] on button "Payments" at bounding box center [182, 381] width 57 height 35
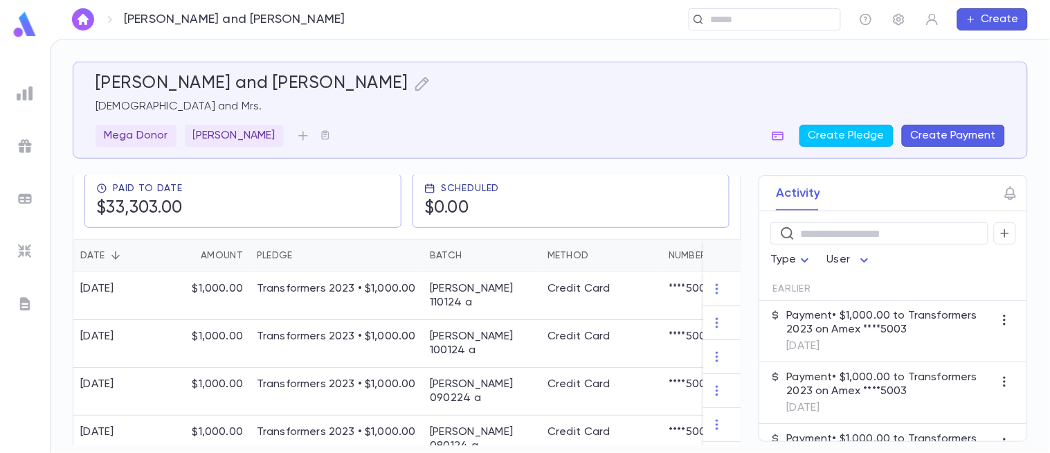
scroll to position [238, 0]
